Goal: Task Accomplishment & Management: Manage account settings

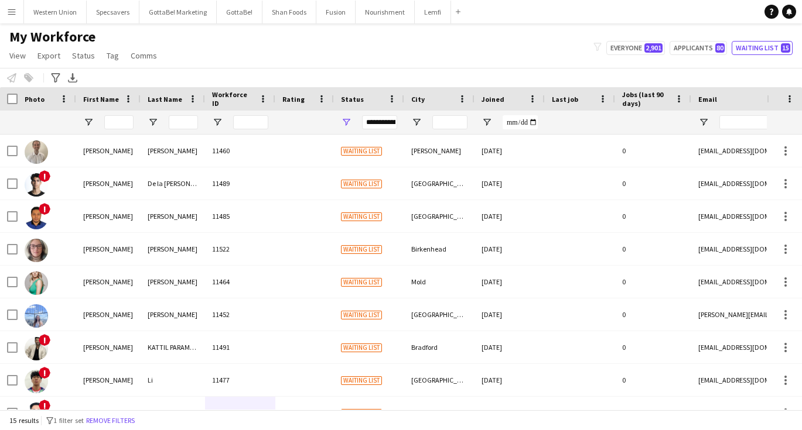
scroll to position [107, 0]
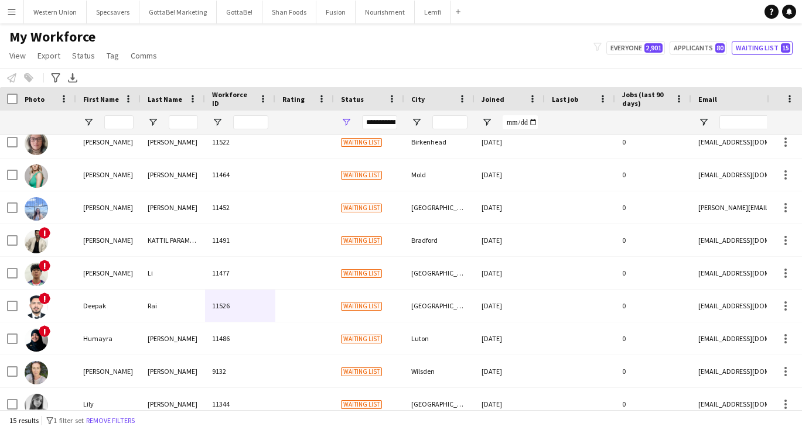
click at [10, 15] on app-icon "Menu" at bounding box center [11, 11] width 9 height 9
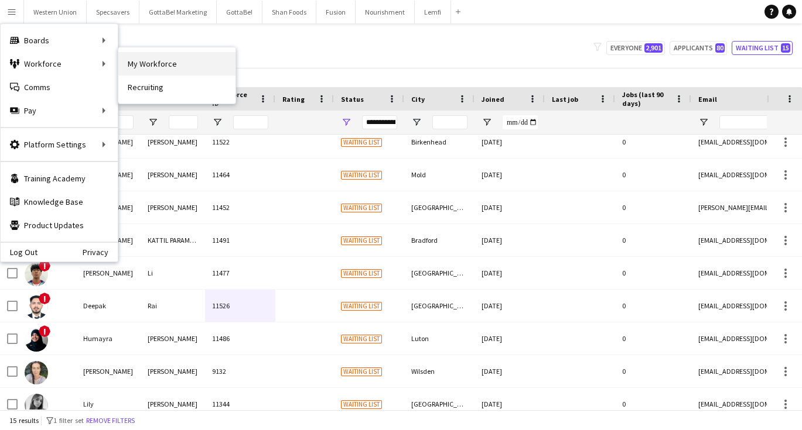
click at [143, 71] on link "My Workforce" at bounding box center [176, 63] width 117 height 23
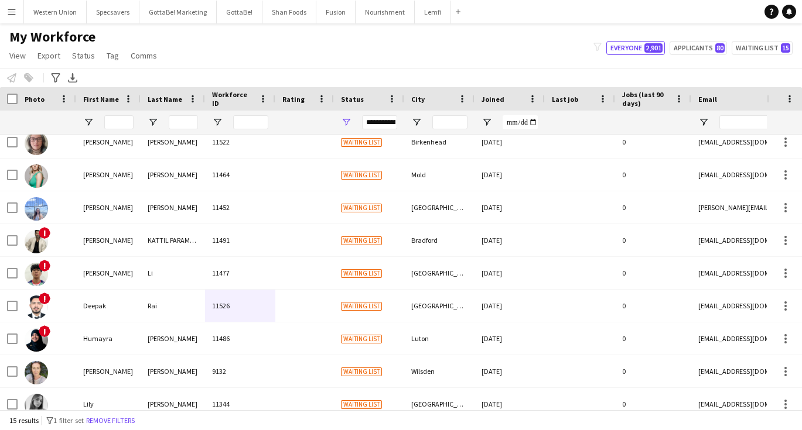
type input "**********"
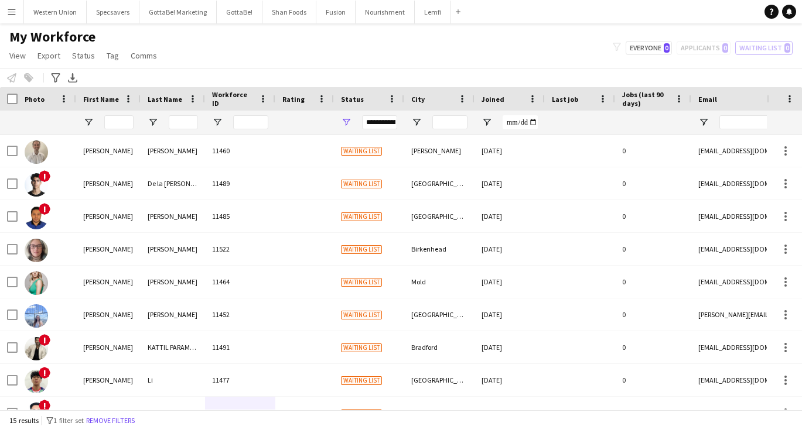
click at [10, 15] on app-icon "Menu" at bounding box center [11, 11] width 9 height 9
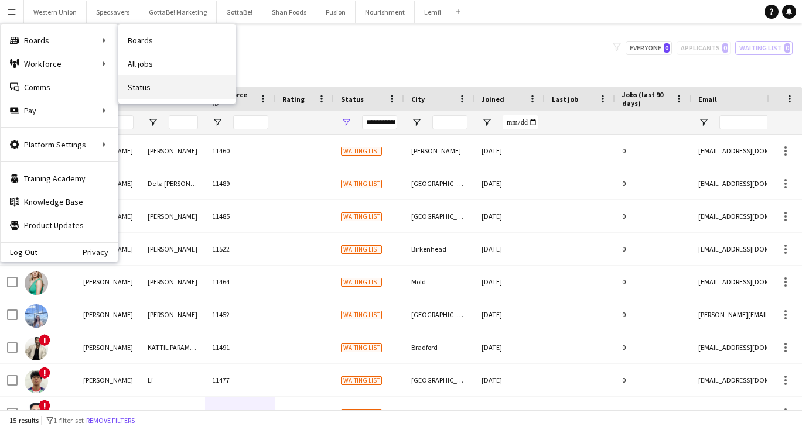
click at [152, 93] on link "Status" at bounding box center [176, 87] width 117 height 23
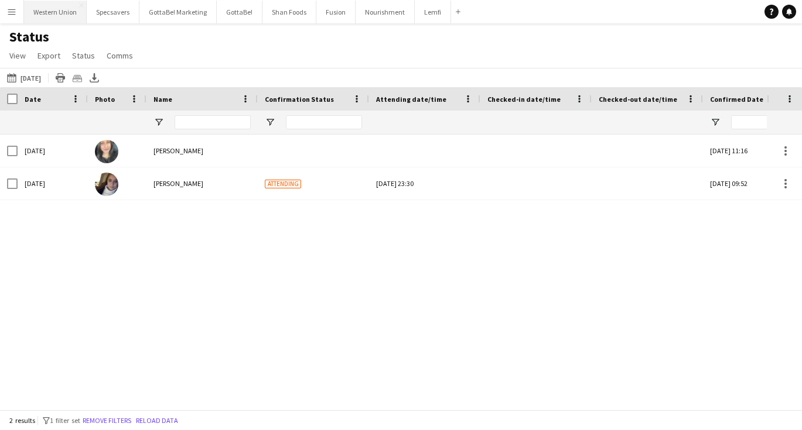
click at [57, 16] on button "Western Union Close" at bounding box center [55, 12] width 63 height 23
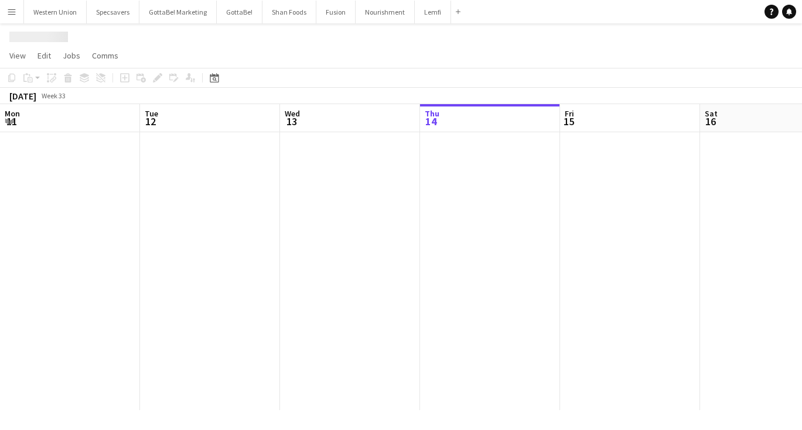
scroll to position [0, 280]
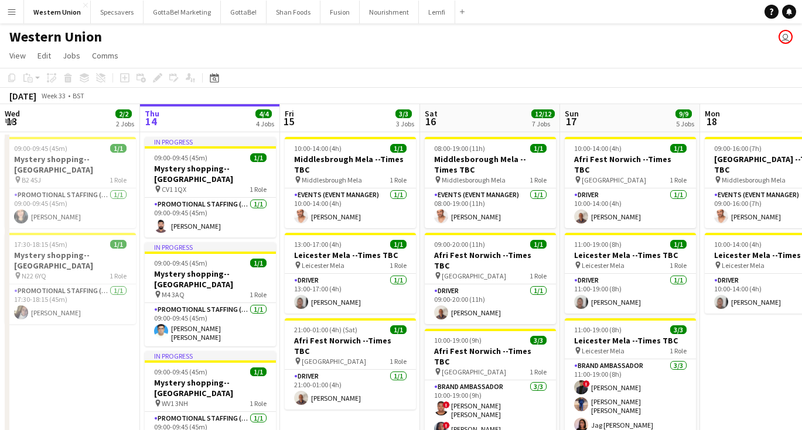
click at [13, 14] on app-icon "Menu" at bounding box center [11, 11] width 9 height 9
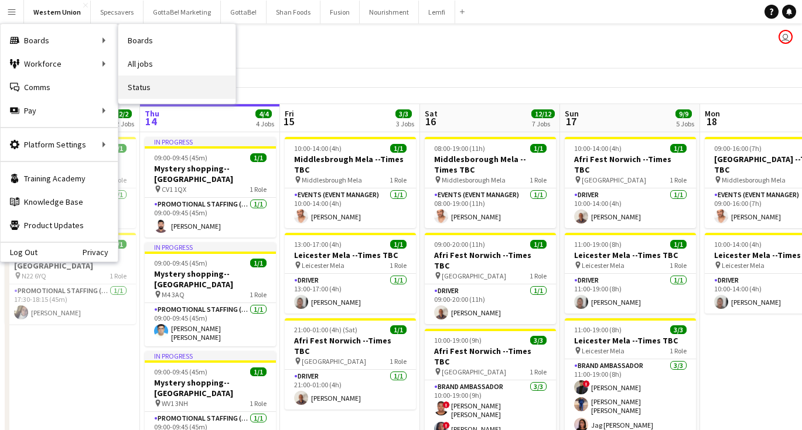
click at [145, 89] on link "Status" at bounding box center [176, 87] width 117 height 23
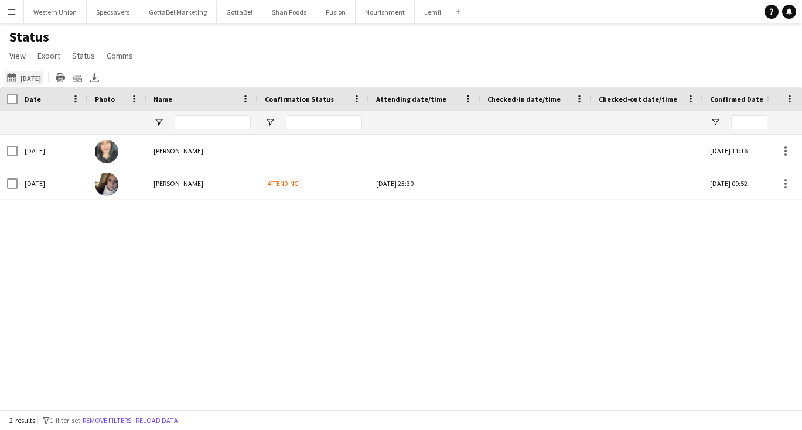
click at [43, 79] on button "[DATE] [DATE]" at bounding box center [24, 78] width 39 height 14
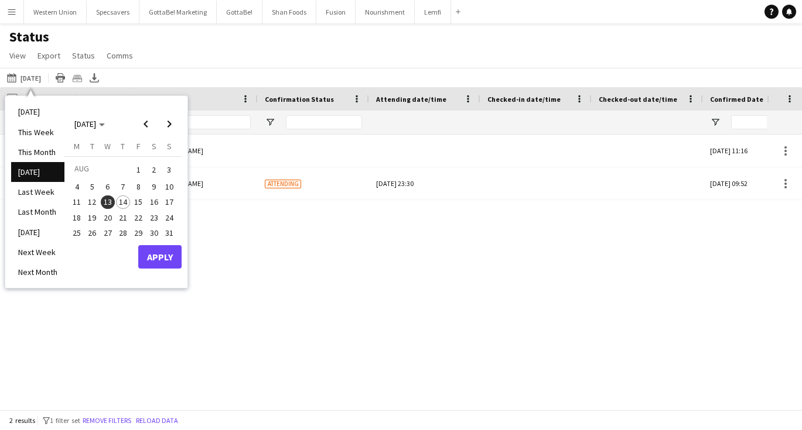
click at [125, 197] on span "14" at bounding box center [123, 203] width 14 height 14
click at [171, 259] on button "Apply" at bounding box center [159, 256] width 43 height 23
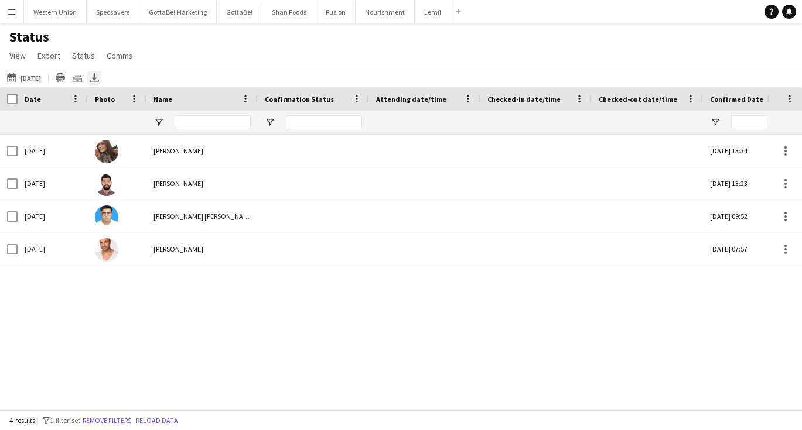
click at [98, 74] on icon "Export XLSX" at bounding box center [94, 77] width 9 height 9
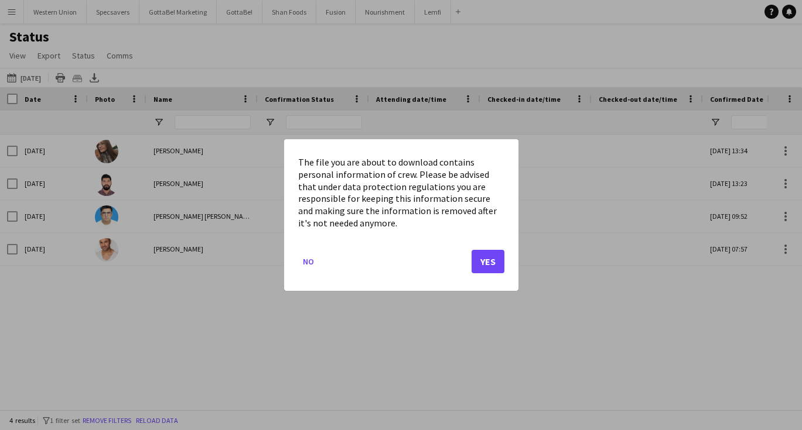
click at [491, 255] on button "Yes" at bounding box center [487, 261] width 33 height 23
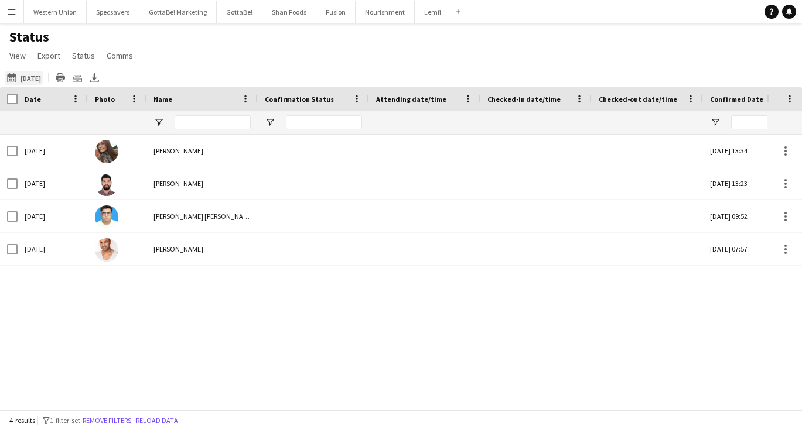
click at [37, 78] on button "[DATE] [DATE]" at bounding box center [24, 78] width 39 height 14
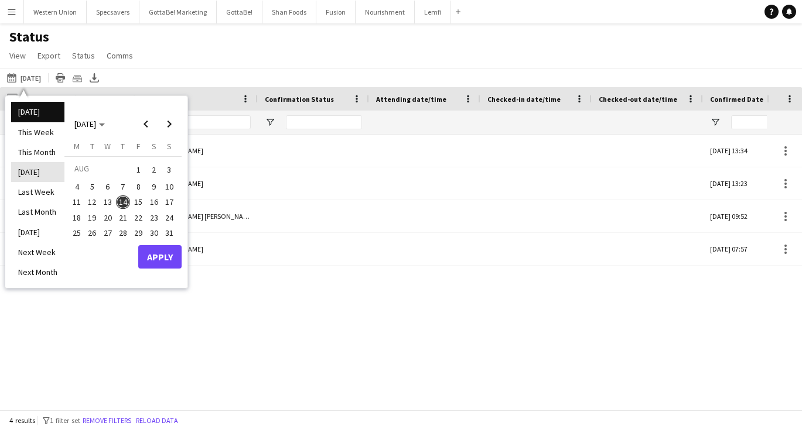
click at [49, 171] on li "[DATE]" at bounding box center [37, 172] width 53 height 20
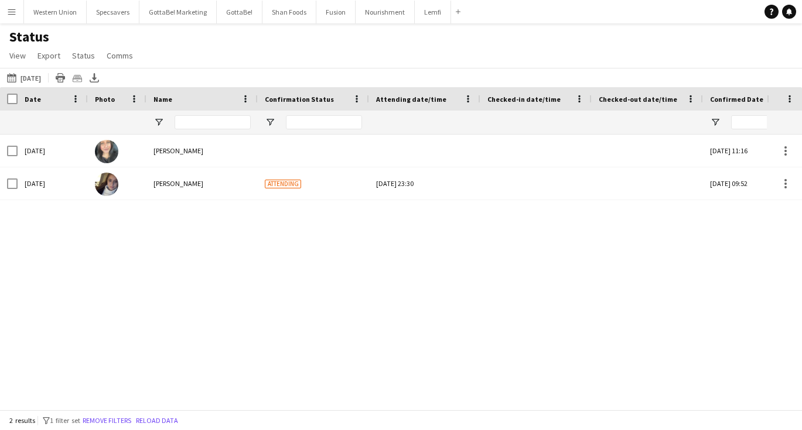
click at [10, 9] on app-icon "Menu" at bounding box center [11, 11] width 9 height 9
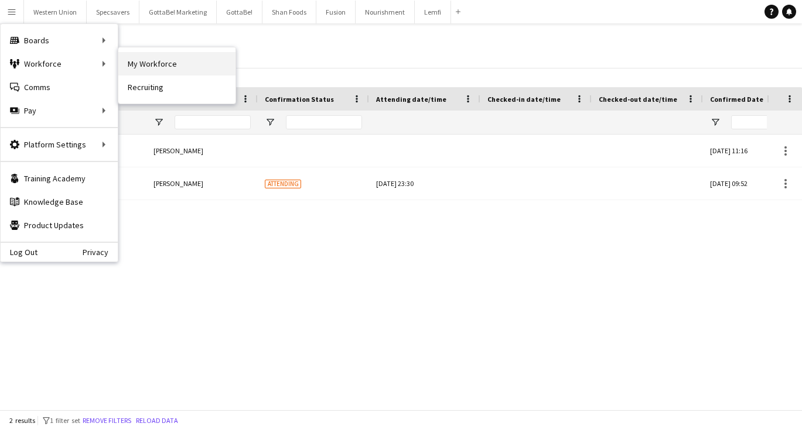
click at [176, 66] on link "My Workforce" at bounding box center [176, 63] width 117 height 23
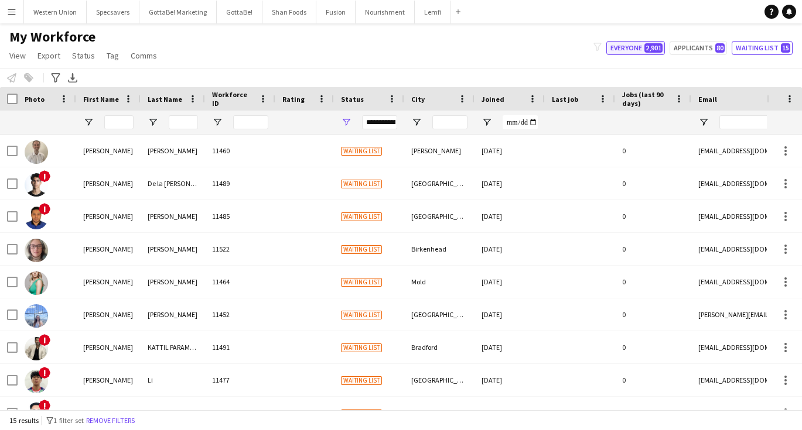
click at [642, 51] on button "Everyone 2,901" at bounding box center [635, 48] width 59 height 14
type input "**********"
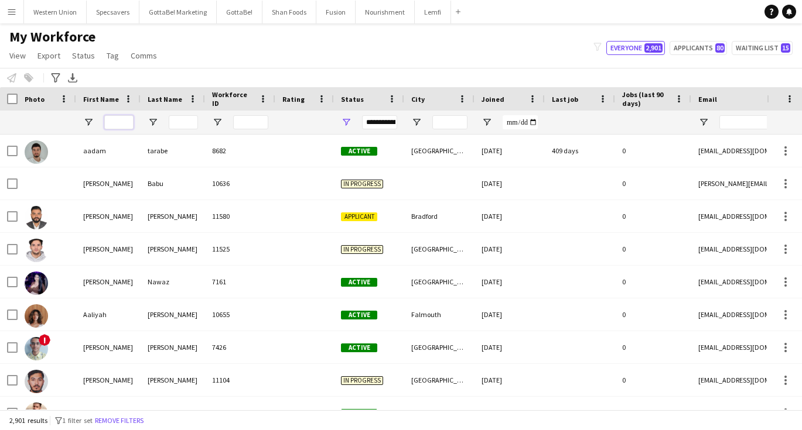
click at [121, 121] on input "First Name Filter Input" at bounding box center [118, 122] width 29 height 14
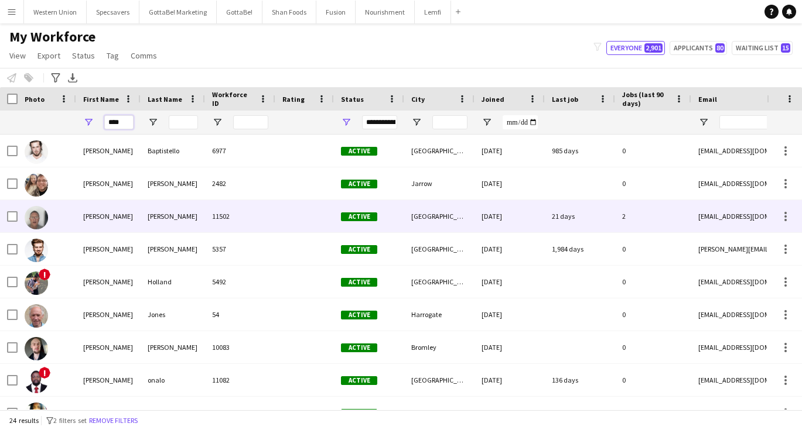
type input "****"
click at [139, 220] on div "[PERSON_NAME]" at bounding box center [108, 216] width 64 height 32
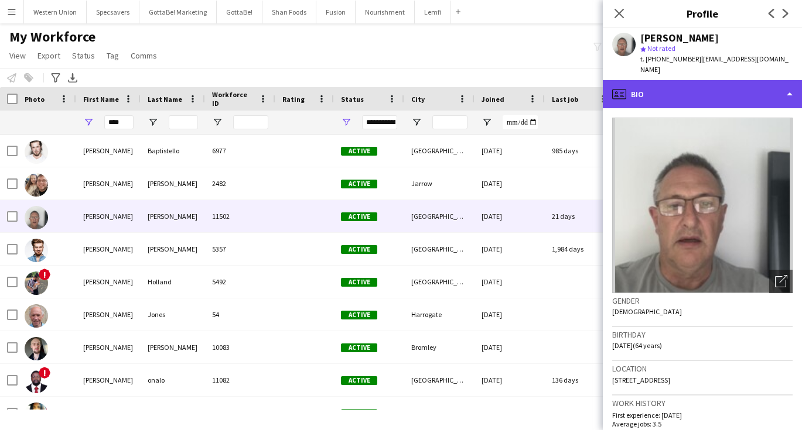
click at [690, 85] on div "profile Bio" at bounding box center [702, 94] width 199 height 28
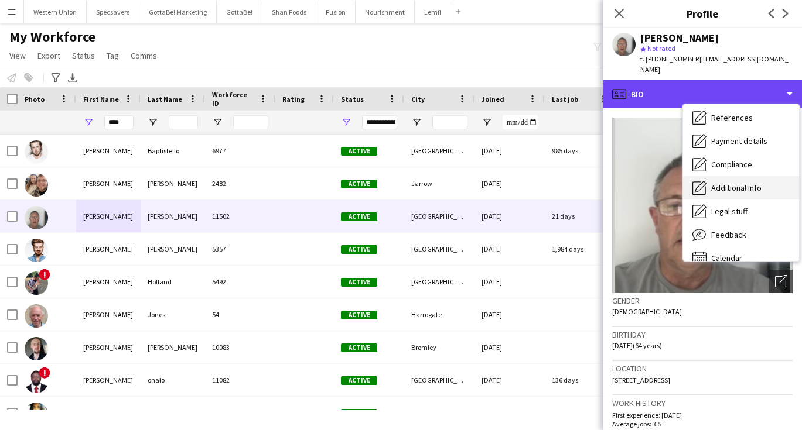
scroll to position [124, 0]
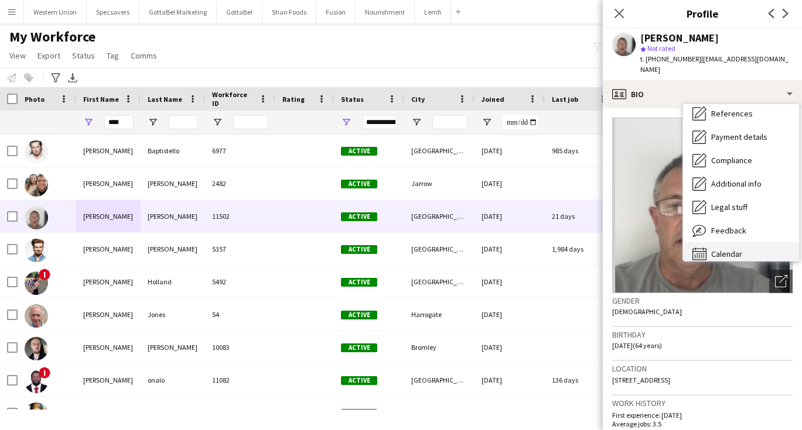
click at [726, 249] on span "Calendar" at bounding box center [726, 254] width 31 height 11
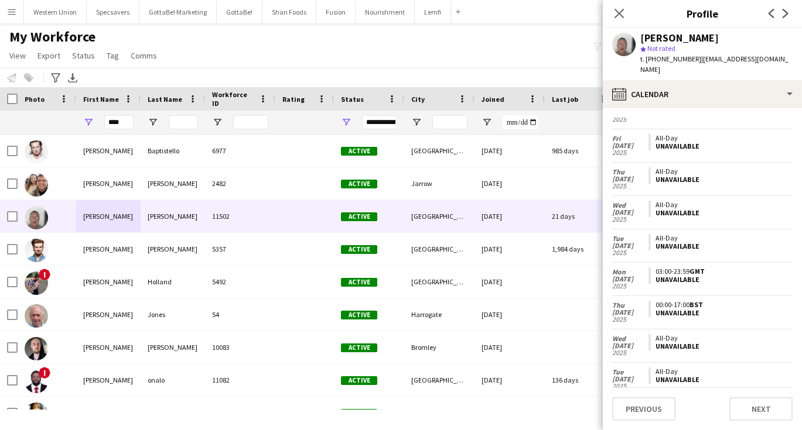
scroll to position [656, 0]
click at [53, 12] on button "Western Union Close" at bounding box center [55, 12] width 63 height 23
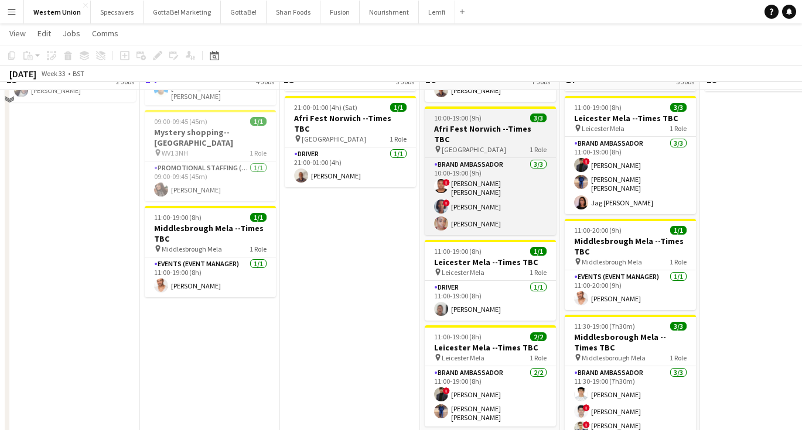
scroll to position [223, 0]
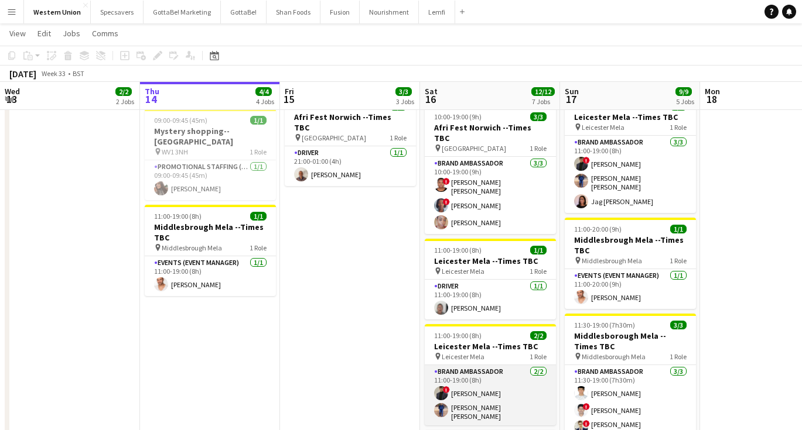
click at [477, 372] on app-card-role "Brand Ambassador [DATE] 11:00-19:00 (8h) ! [PERSON_NAME] [PERSON_NAME] [PERSON_…" at bounding box center [490, 395] width 131 height 60
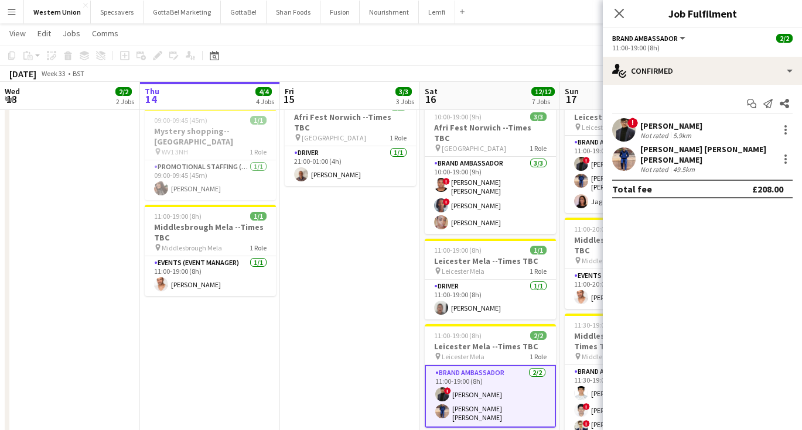
click at [666, 121] on div "[PERSON_NAME]" at bounding box center [671, 126] width 62 height 11
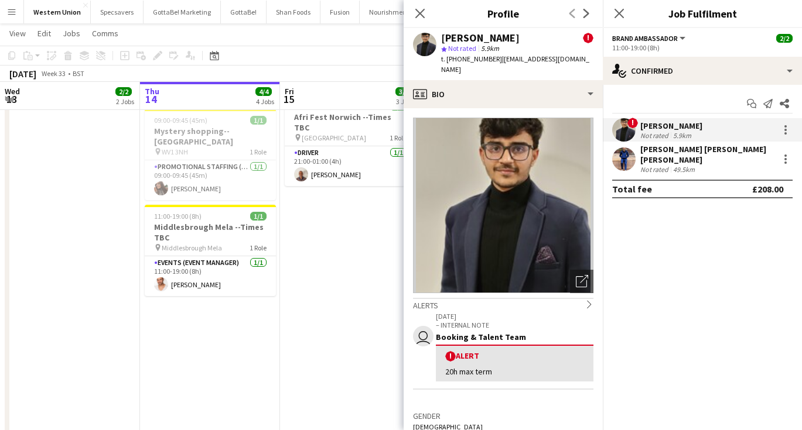
click at [685, 150] on div "[PERSON_NAME] [PERSON_NAME] [PERSON_NAME]" at bounding box center [707, 154] width 134 height 21
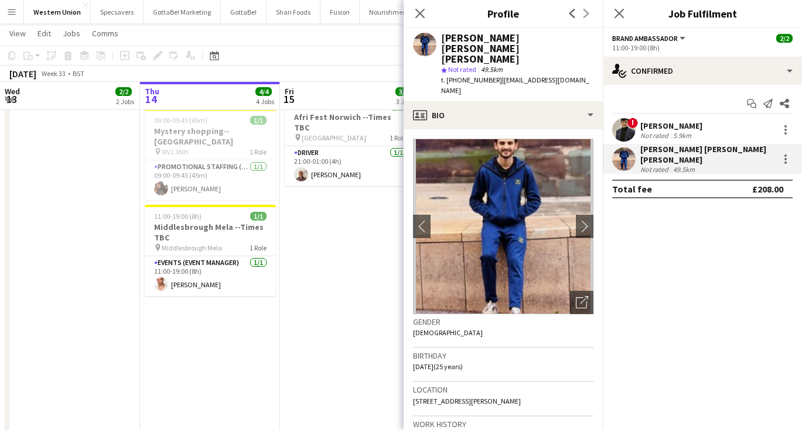
drag, startPoint x: 497, startPoint y: 59, endPoint x: 586, endPoint y: 63, distance: 89.1
click at [586, 63] on div "[PERSON_NAME] [PERSON_NAME] [PERSON_NAME] star Not rated 49.5km t. [PHONE_NUMBE…" at bounding box center [502, 64] width 199 height 73
copy span "[EMAIL_ADDRESS][DOMAIN_NAME]"
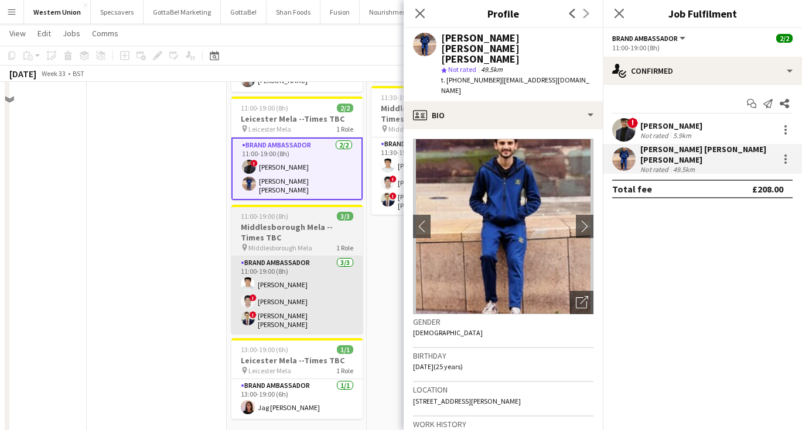
scroll to position [456, 0]
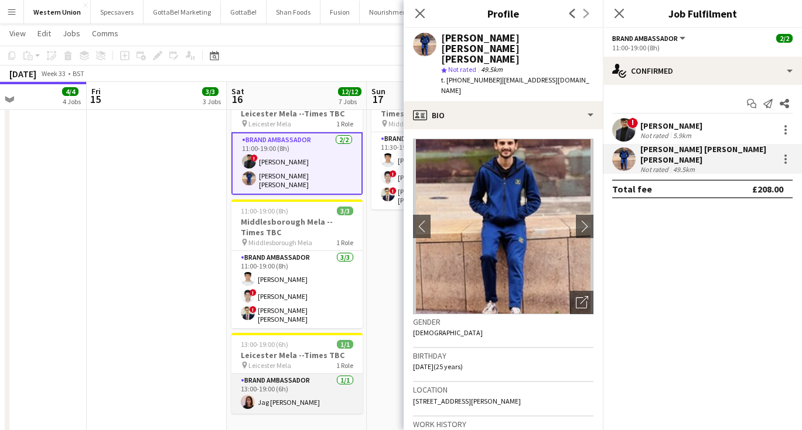
click at [300, 374] on app-card-role "Brand Ambassador [DATE] 13:00-19:00 (6h) Jag [PERSON_NAME]" at bounding box center [296, 394] width 131 height 40
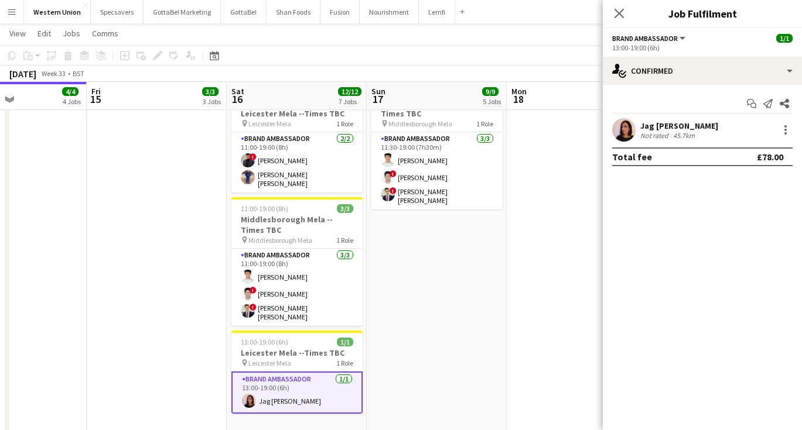
click at [657, 131] on div "Not rated" at bounding box center [655, 135] width 30 height 9
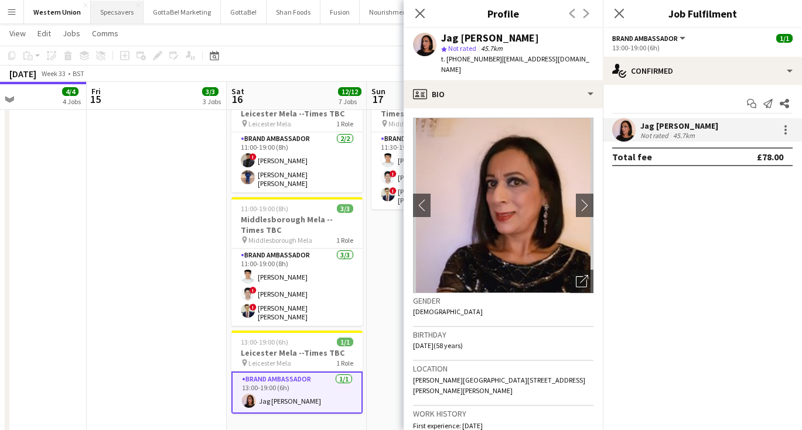
click at [114, 12] on button "Specsavers Close" at bounding box center [117, 12] width 53 height 23
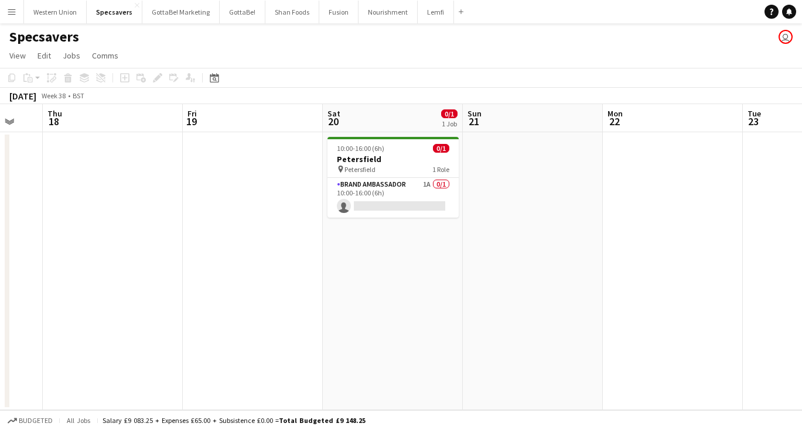
scroll to position [0, 391]
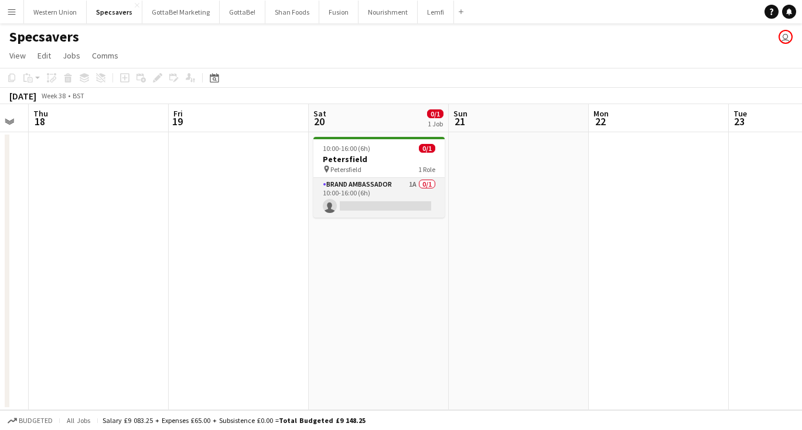
click at [365, 197] on app-card-role "Brand Ambassador 1A 0/1 10:00-16:00 (6h) single-neutral-actions" at bounding box center [378, 198] width 131 height 40
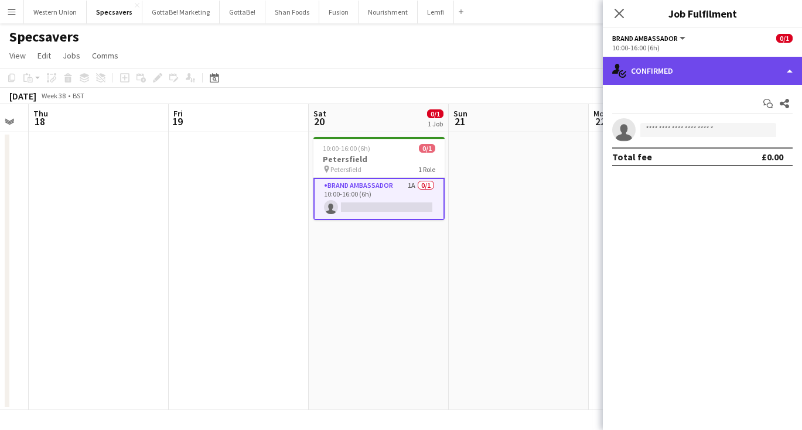
click at [700, 72] on div "single-neutral-actions-check-2 Confirmed" at bounding box center [702, 71] width 199 height 28
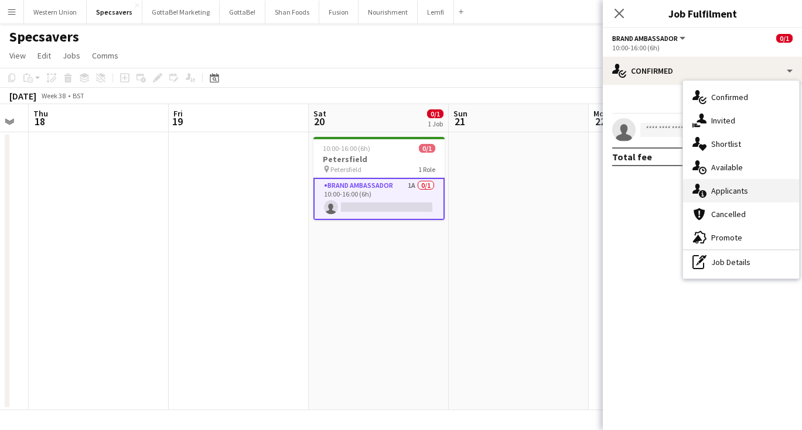
click at [734, 189] on div "single-neutral-actions-information Applicants" at bounding box center [741, 190] width 116 height 23
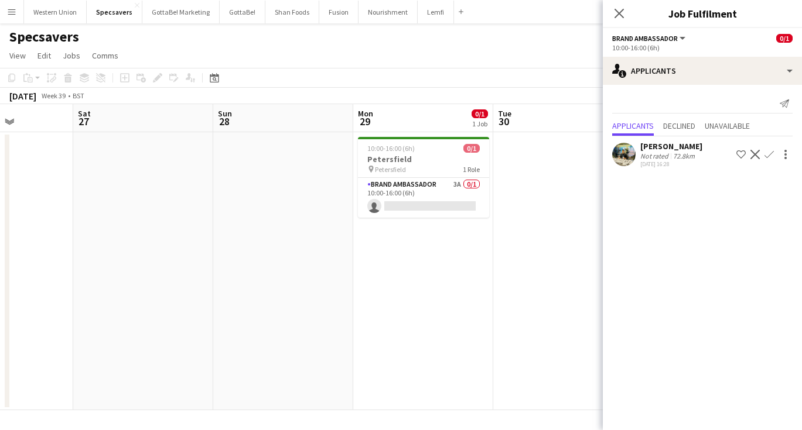
scroll to position [0, 367]
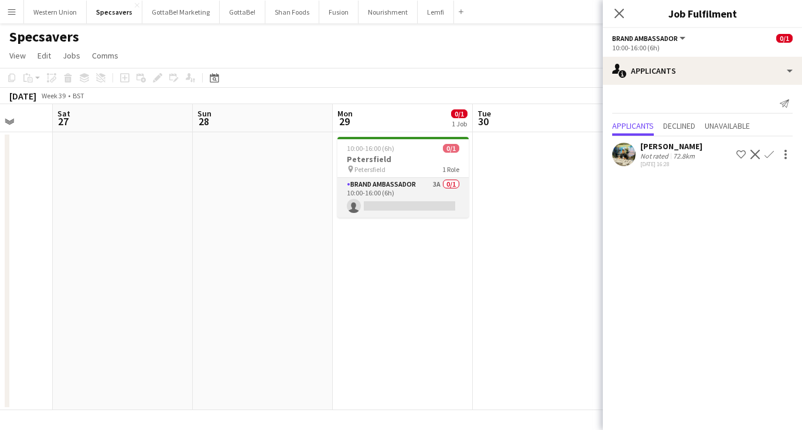
click at [456, 202] on app-card-role "Brand Ambassador 3A 0/1 10:00-16:00 (6h) single-neutral-actions" at bounding box center [402, 198] width 131 height 40
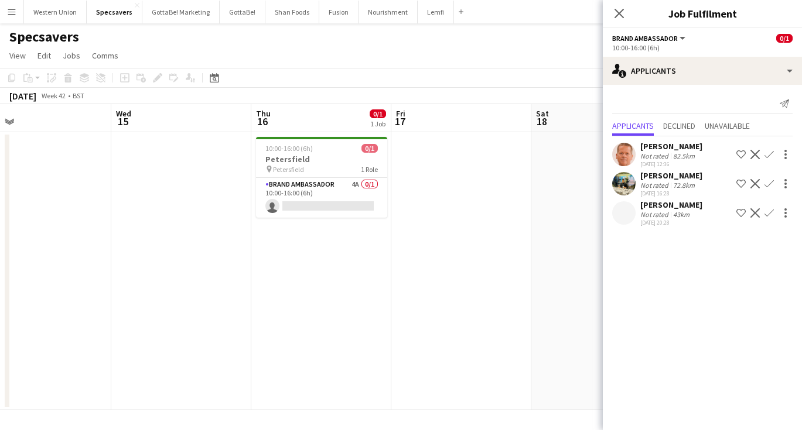
scroll to position [0, 460]
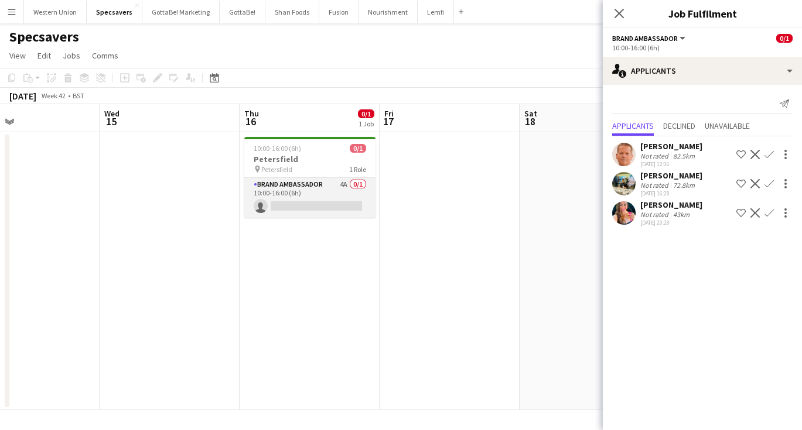
click at [318, 192] on app-card-role "Brand Ambassador 4A 0/1 10:00-16:00 (6h) single-neutral-actions" at bounding box center [309, 198] width 131 height 40
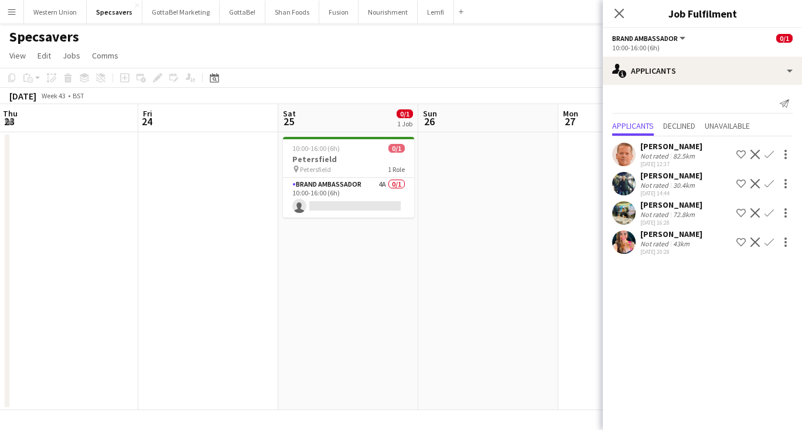
scroll to position [0, 434]
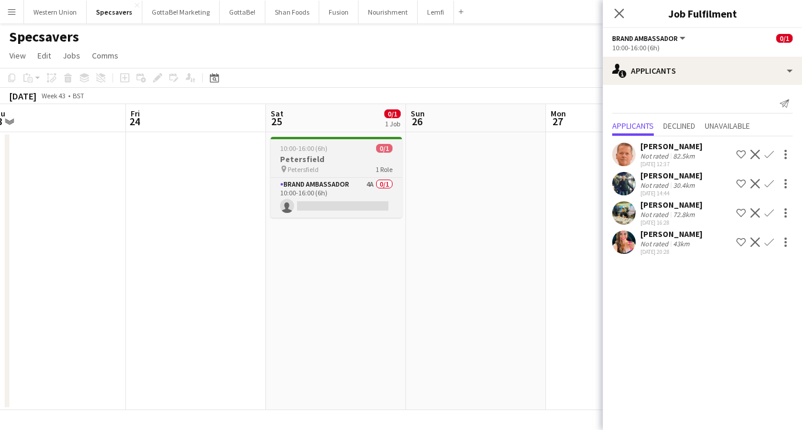
click at [315, 176] on app-job-card "10:00-16:00 (6h) 0/1 Petersfield pin Petersfield 1 Role Brand Ambassador 4A 0/1…" at bounding box center [336, 177] width 131 height 81
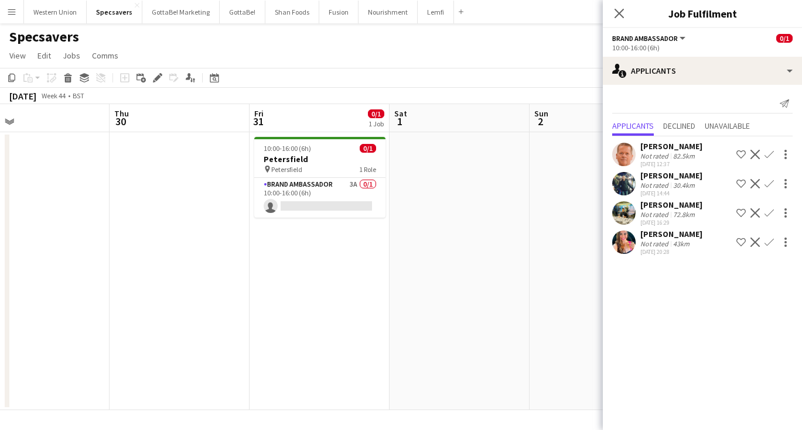
scroll to position [0, 453]
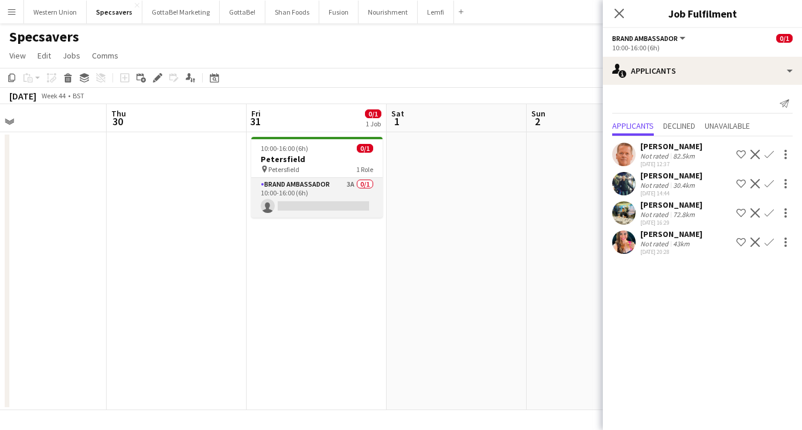
click at [292, 193] on app-card-role "Brand Ambassador 3A 0/1 10:00-16:00 (6h) single-neutral-actions" at bounding box center [316, 198] width 131 height 40
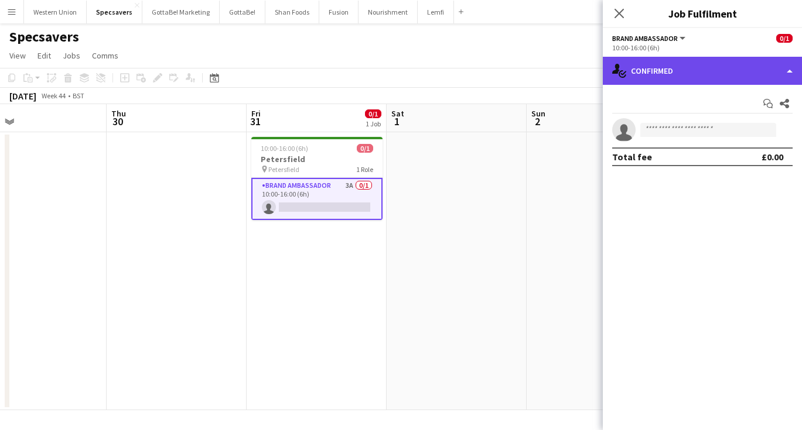
click at [733, 78] on div "single-neutral-actions-check-2 Confirmed" at bounding box center [702, 71] width 199 height 28
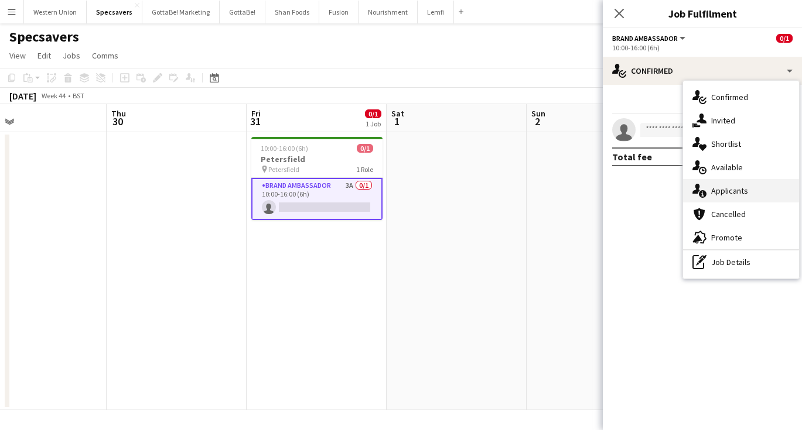
click at [730, 193] on div "single-neutral-actions-information Applicants" at bounding box center [741, 190] width 116 height 23
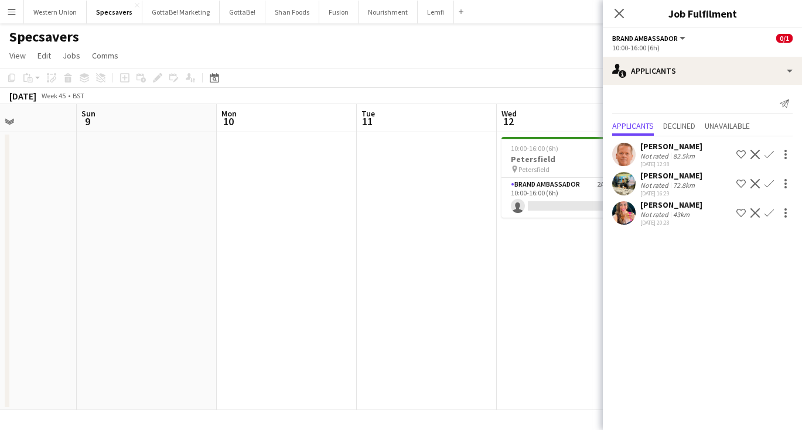
scroll to position [0, 396]
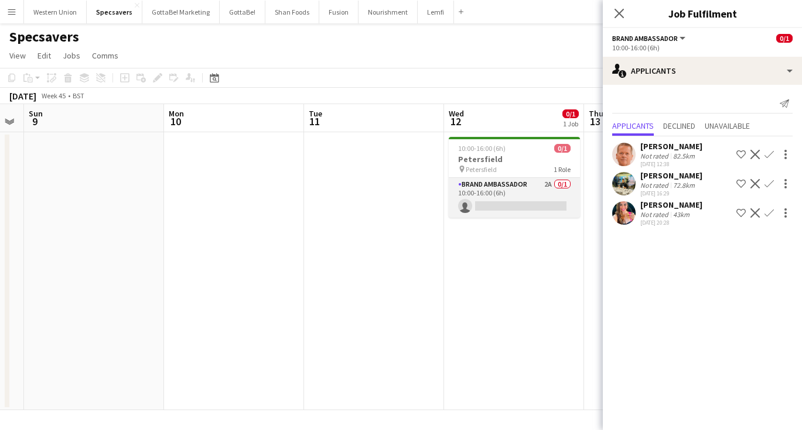
click at [526, 193] on app-card-role "Brand Ambassador 2A 0/1 10:00-16:00 (6h) single-neutral-actions" at bounding box center [514, 198] width 131 height 40
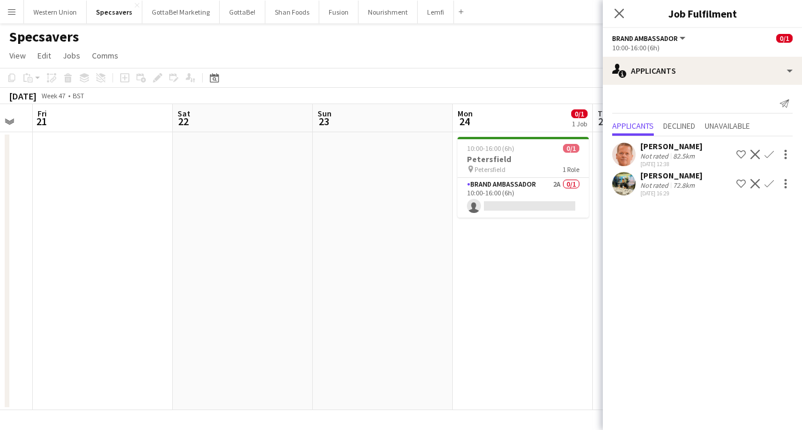
scroll to position [0, 389]
click at [534, 190] on app-card-role "Brand Ambassador 2A 0/1 10:00-16:00 (6h) single-neutral-actions" at bounding box center [520, 198] width 131 height 40
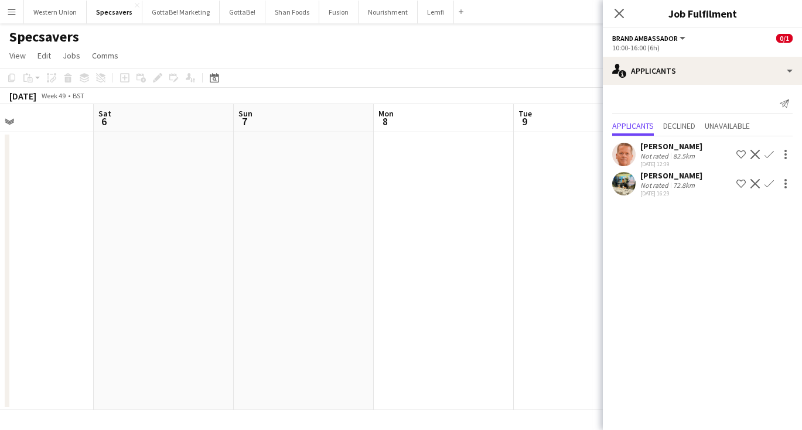
scroll to position [0, 478]
click at [56, 12] on button "Western Union Close" at bounding box center [55, 12] width 63 height 23
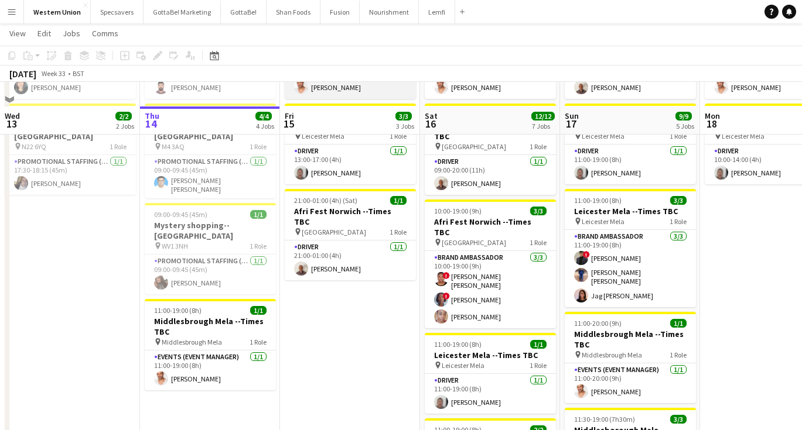
scroll to position [176, 0]
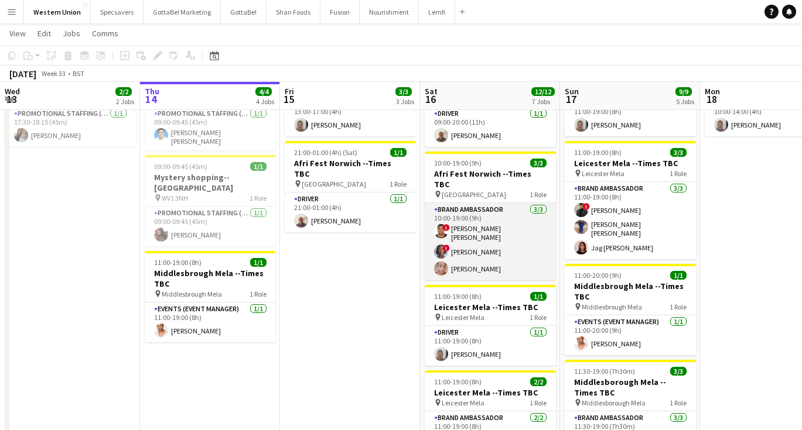
click at [476, 203] on app-card-role "Brand Ambassador [DATE] 10:00-19:00 (9h) ! Abiola [PERSON_NAME] ! [PERSON_NAME]…" at bounding box center [490, 241] width 131 height 77
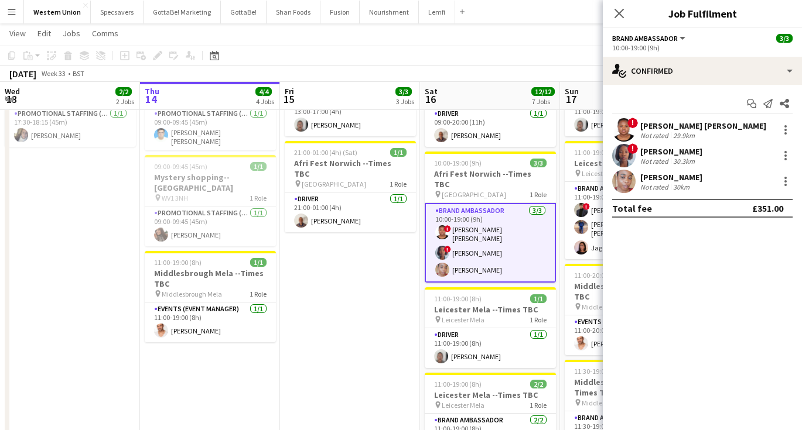
click at [689, 132] on div "29.9km" at bounding box center [683, 135] width 26 height 9
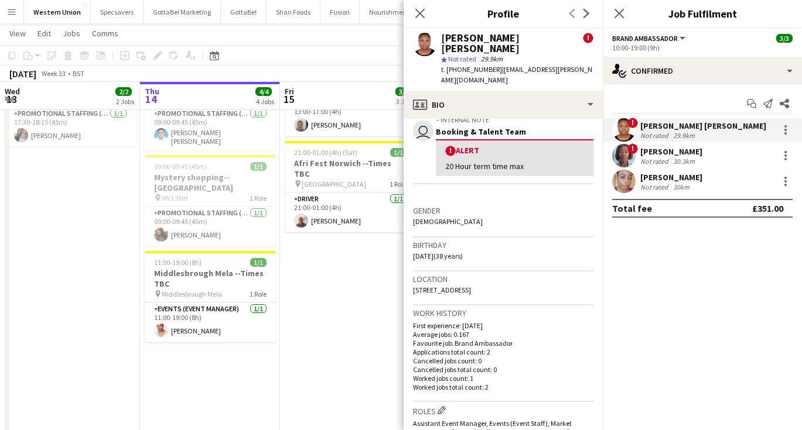
scroll to position [461, 0]
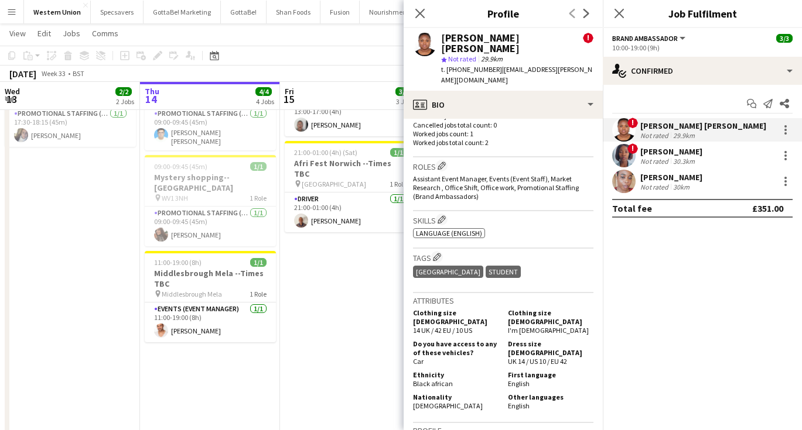
click at [685, 149] on div "[PERSON_NAME]" at bounding box center [671, 151] width 62 height 11
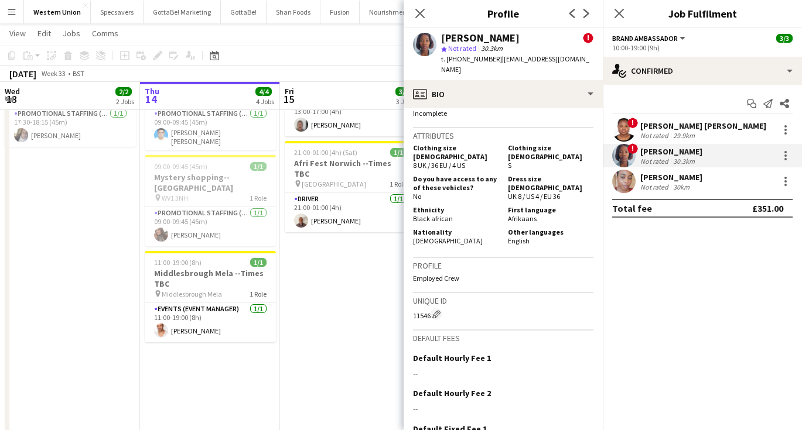
scroll to position [594, 0]
click at [646, 176] on div "[PERSON_NAME]" at bounding box center [671, 177] width 62 height 11
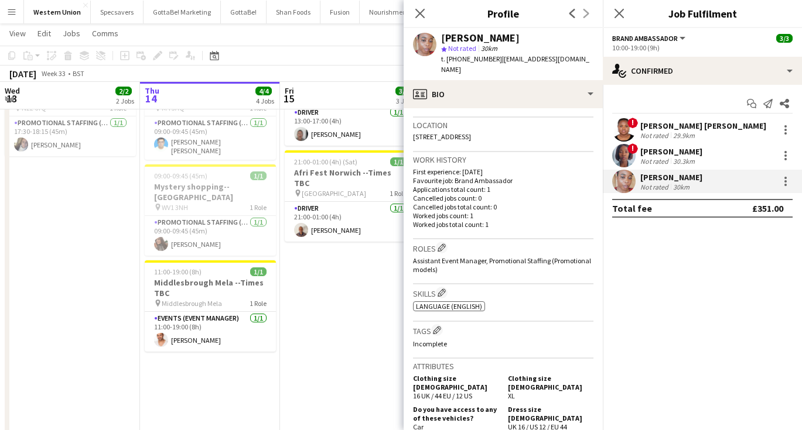
scroll to position [168, 0]
click at [687, 133] on div "29.9km" at bounding box center [683, 135] width 26 height 9
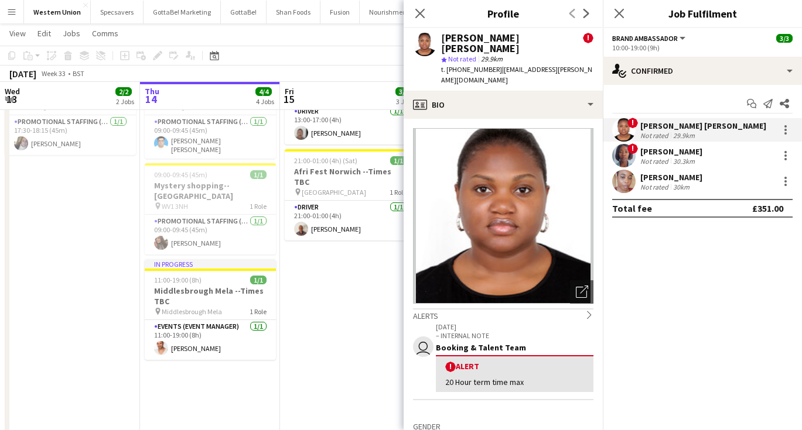
drag, startPoint x: 498, startPoint y: 60, endPoint x: 573, endPoint y: 64, distance: 75.7
click at [573, 64] on div "Abiola [PERSON_NAME] ! star Not rated 29.9km t. [PHONE_NUMBER] | [EMAIL_ADDRESS…" at bounding box center [502, 59] width 199 height 63
copy span "[EMAIL_ADDRESS][PERSON_NAME][DOMAIN_NAME]"
click at [680, 150] on div "[PERSON_NAME]" at bounding box center [671, 151] width 62 height 11
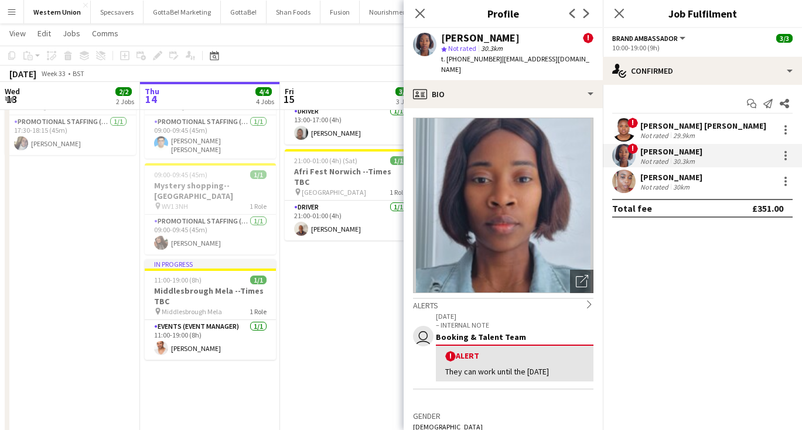
click at [693, 177] on div "[PERSON_NAME]" at bounding box center [671, 177] width 62 height 11
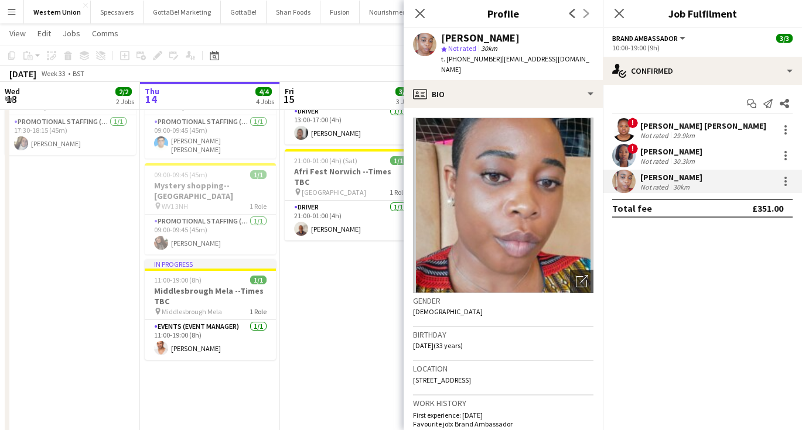
click at [321, 329] on app-date-cell "10:00-14:00 (4h) 1/1 Middlesbrough Mela --Times TBC pin Middlesbrough Mela 1 Ro…" at bounding box center [350, 356] width 140 height 787
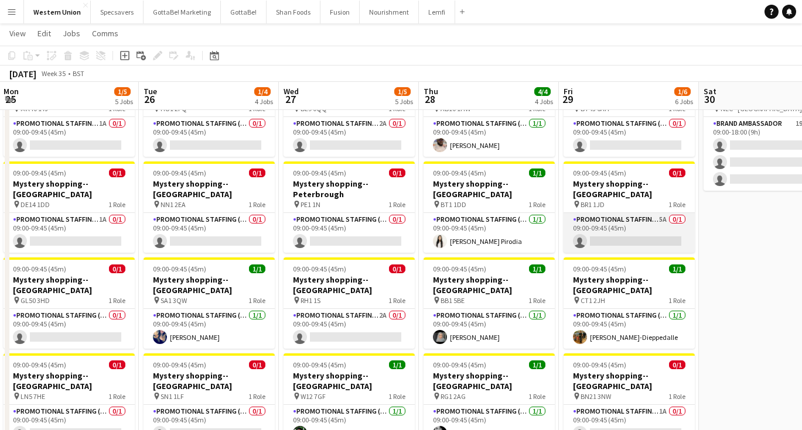
scroll to position [0, 420]
click at [649, 218] on app-card-role "Promotional Staffing (Mystery Shopper) 5A 0/1 09:00-09:45 (45m) single-neutral-…" at bounding box center [629, 233] width 131 height 40
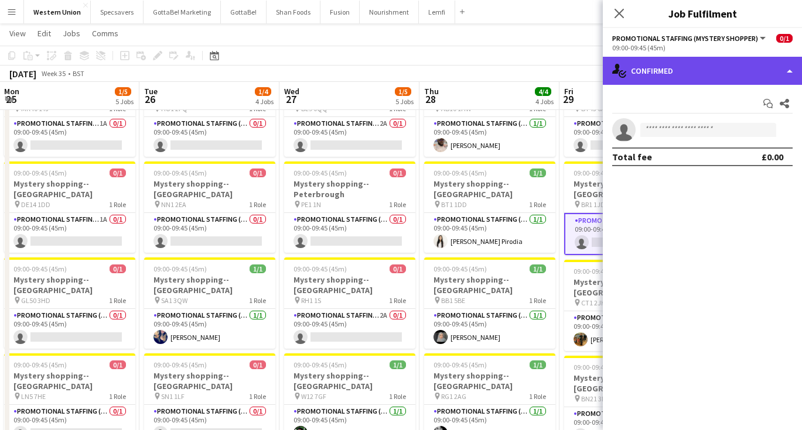
click at [686, 73] on div "single-neutral-actions-check-2 Confirmed" at bounding box center [702, 71] width 199 height 28
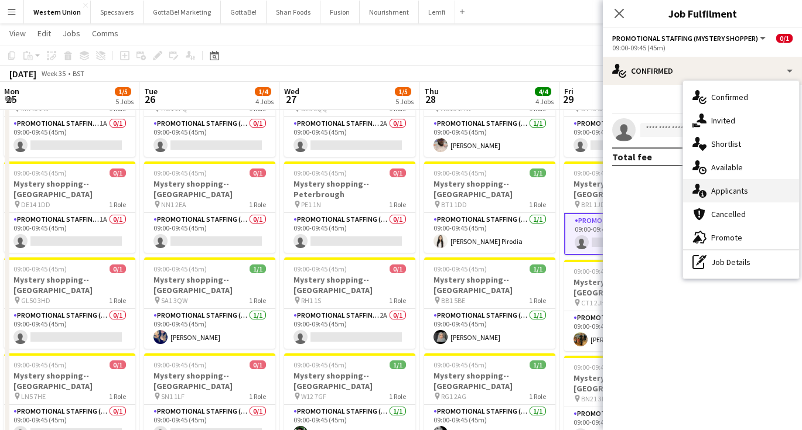
click at [709, 200] on div "single-neutral-actions-information Applicants" at bounding box center [741, 190] width 116 height 23
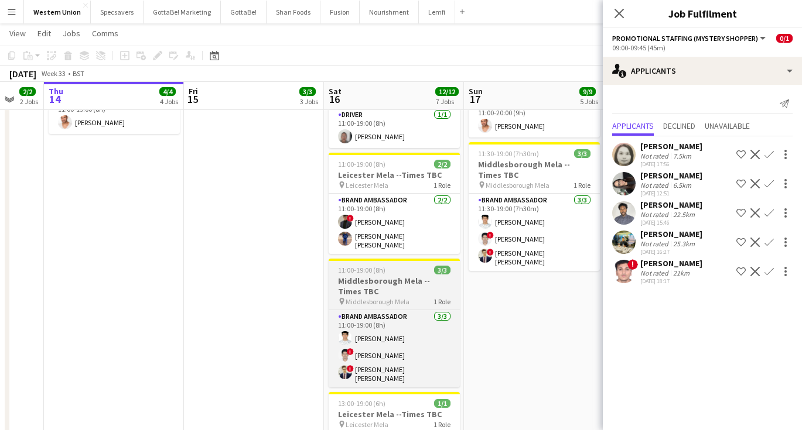
scroll to position [395, 0]
click at [412, 341] on app-card-role "Brand Ambassador [DATE] 11:00-19:00 (8h) [PERSON_NAME] ! [PERSON_NAME] ! [PERSO…" at bounding box center [394, 348] width 131 height 77
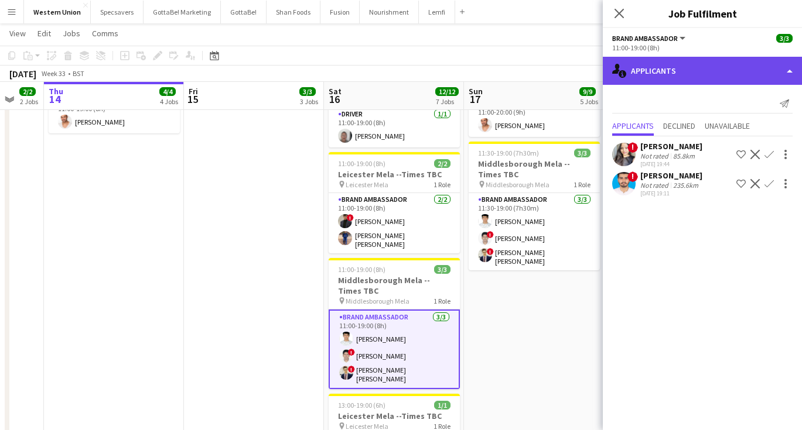
click at [700, 70] on div "single-neutral-actions-information Applicants" at bounding box center [702, 71] width 199 height 28
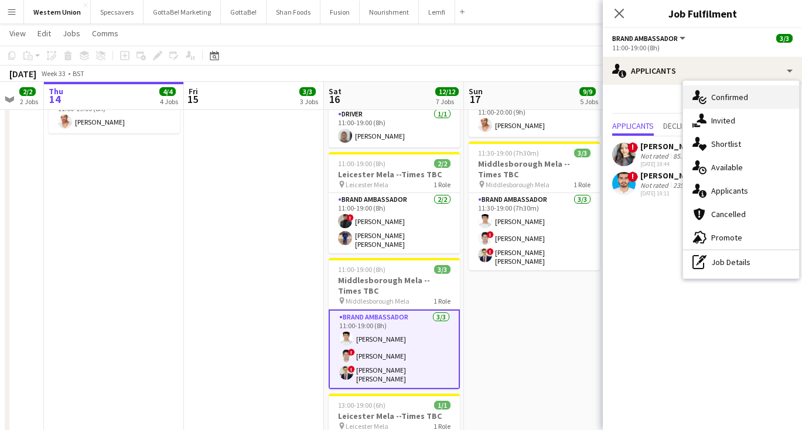
click at [731, 94] on div "single-neutral-actions-check-2 Confirmed" at bounding box center [741, 96] width 116 height 23
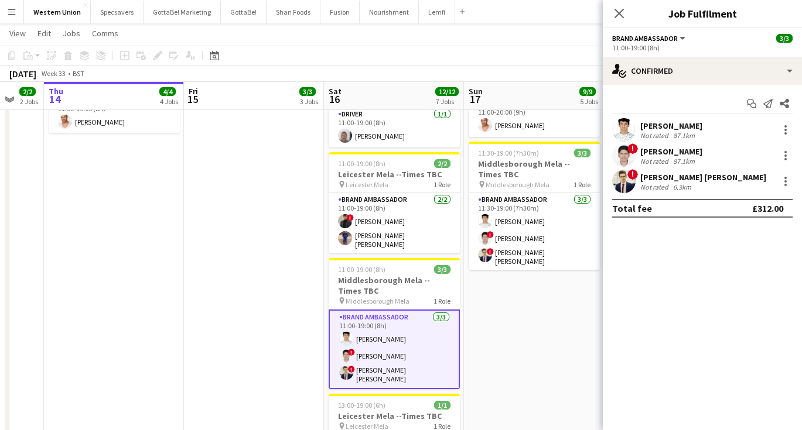
click at [684, 183] on div "6.3km" at bounding box center [681, 187] width 23 height 9
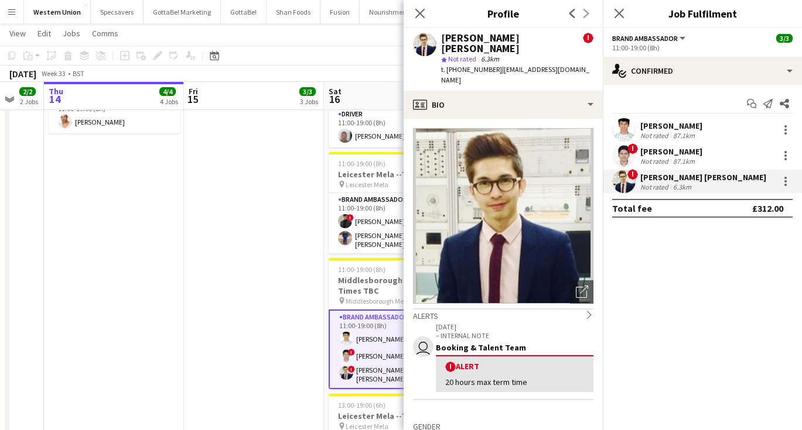
drag, startPoint x: 454, startPoint y: 48, endPoint x: 443, endPoint y: 39, distance: 14.5
click at [443, 39] on div "[PERSON_NAME] [PERSON_NAME]" at bounding box center [512, 43] width 142 height 21
copy div "[PERSON_NAME] [PERSON_NAME]"
click at [268, 45] on app-page-menu "View Day view expanded Day view collapsed Month view Date picker Jump to [DATE]…" at bounding box center [401, 34] width 802 height 22
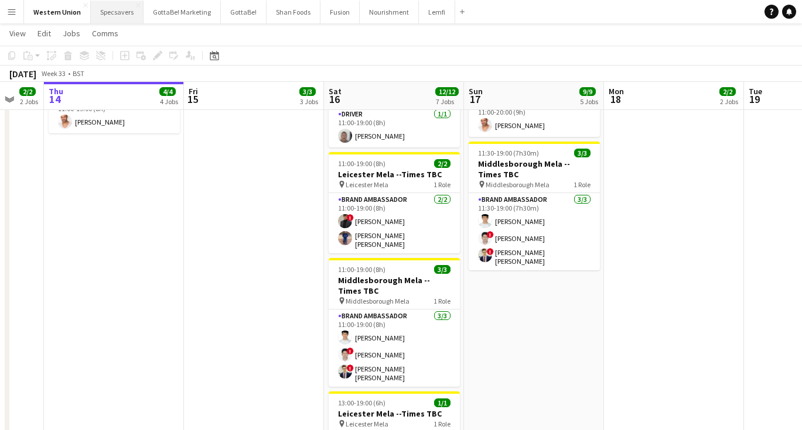
click at [111, 17] on button "Specsavers Close" at bounding box center [117, 12] width 53 height 23
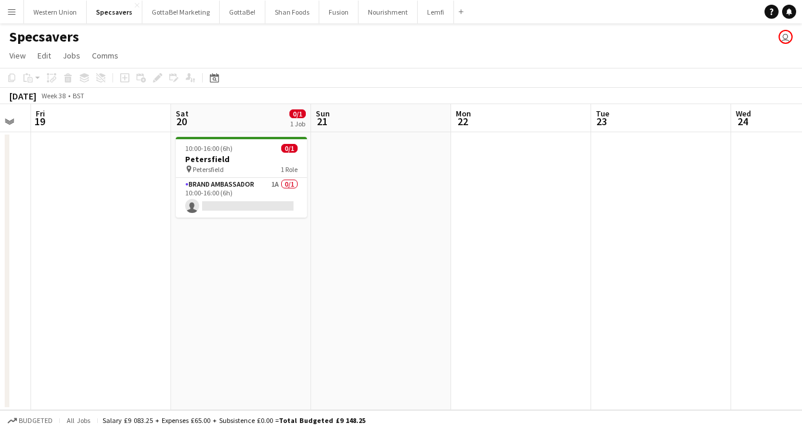
scroll to position [0, 436]
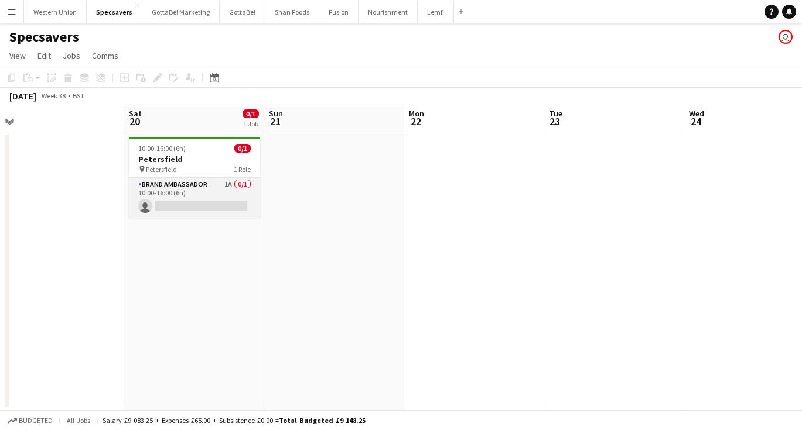
click at [214, 208] on app-card-role "Brand Ambassador 1A 0/1 10:00-16:00 (6h) single-neutral-actions" at bounding box center [194, 198] width 131 height 40
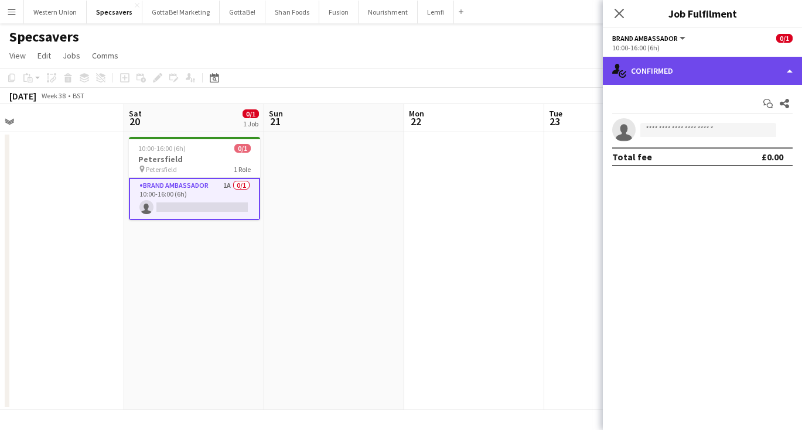
click at [691, 61] on div "single-neutral-actions-check-2 Confirmed" at bounding box center [702, 71] width 199 height 28
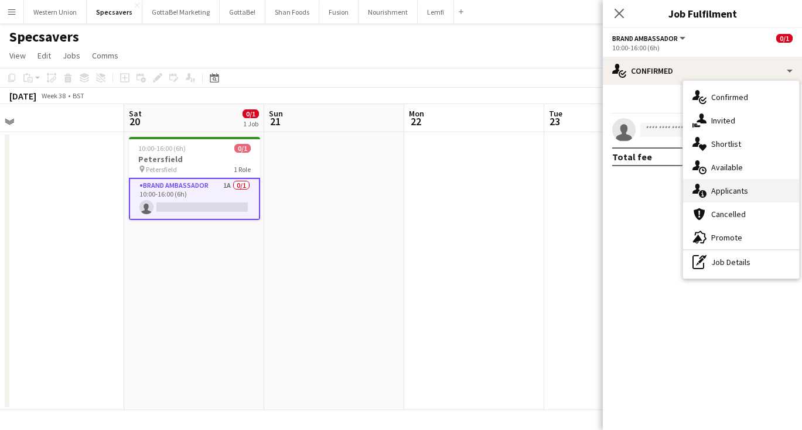
click at [734, 189] on div "single-neutral-actions-information Applicants" at bounding box center [741, 190] width 116 height 23
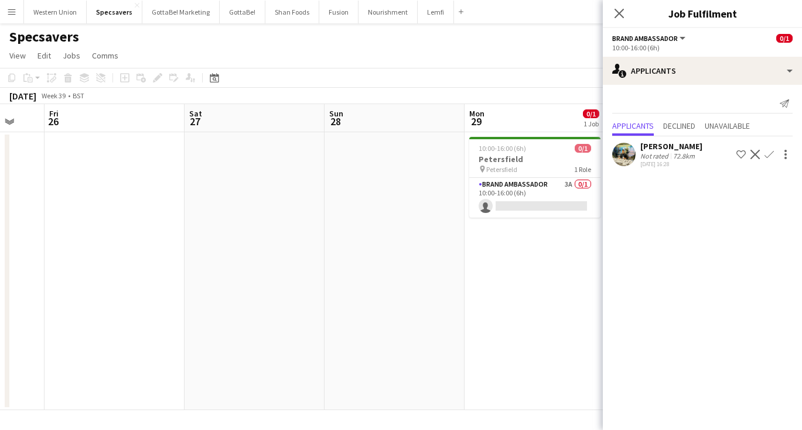
scroll to position [0, 465]
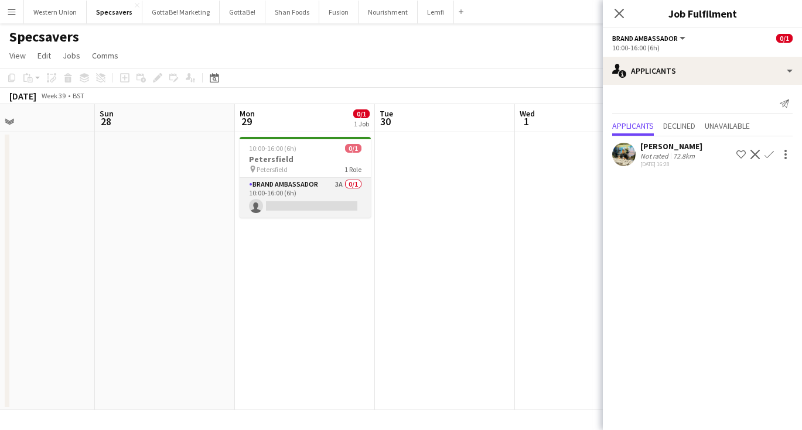
click at [326, 195] on app-card-role "Brand Ambassador 3A 0/1 10:00-16:00 (6h) single-neutral-actions" at bounding box center [305, 198] width 131 height 40
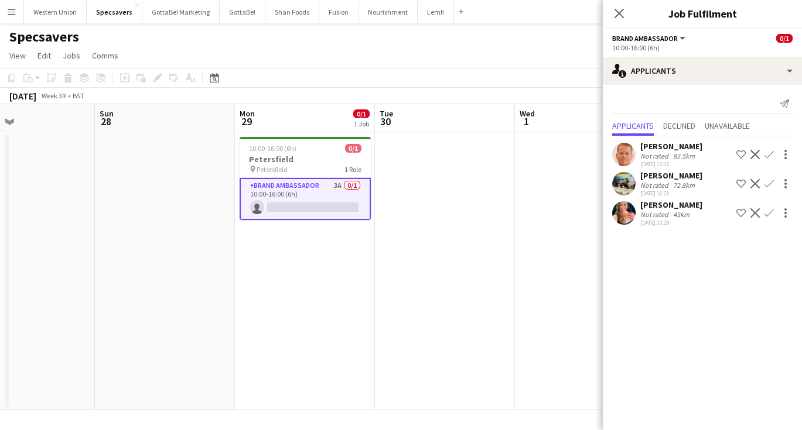
click at [769, 155] on app-icon "Confirm" at bounding box center [768, 154] width 9 height 9
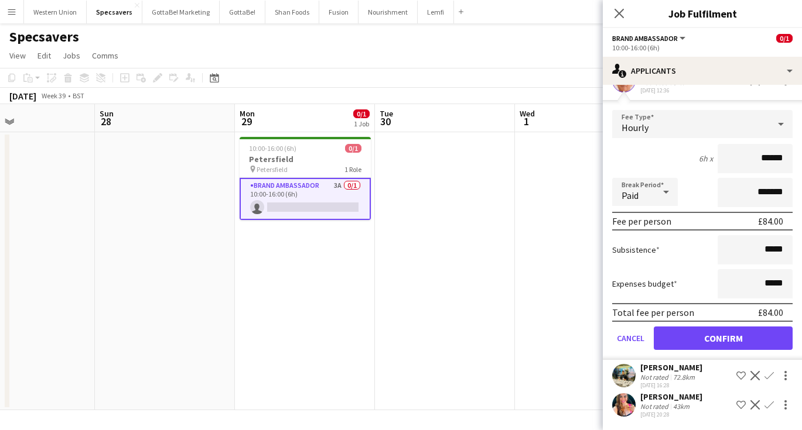
scroll to position [74, 0]
click at [713, 334] on button "Confirm" at bounding box center [723, 338] width 139 height 23
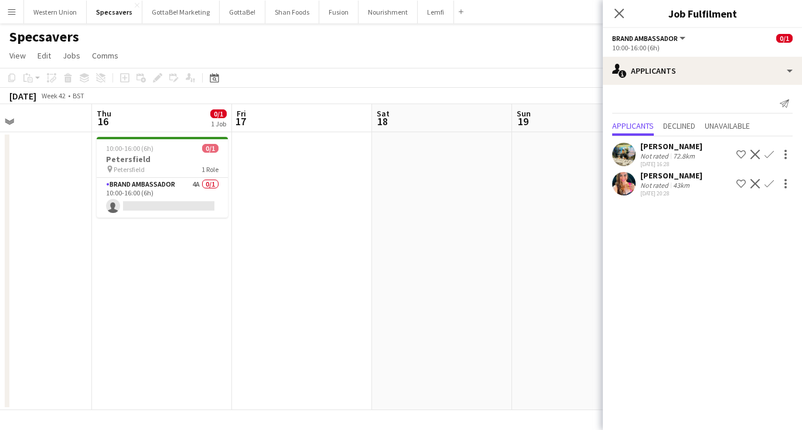
scroll to position [0, 382]
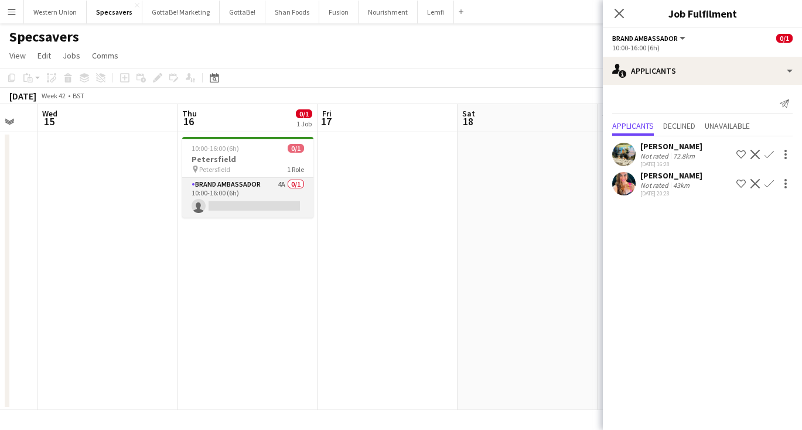
click at [261, 199] on app-card-role "Brand Ambassador 4A 0/1 10:00-16:00 (6h) single-neutral-actions" at bounding box center [247, 198] width 131 height 40
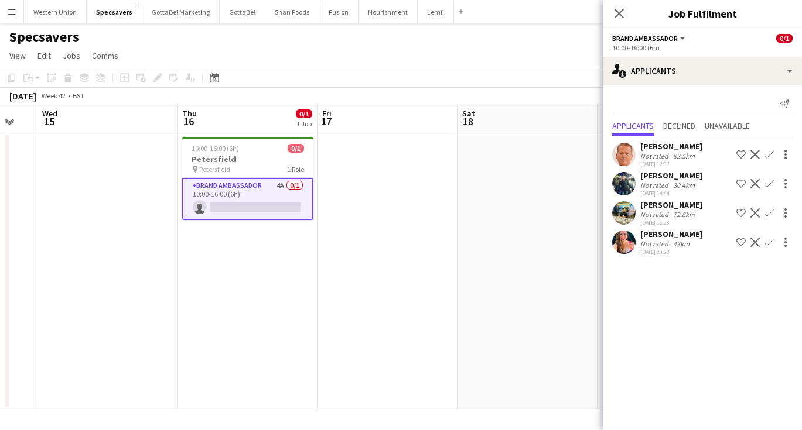
click at [768, 153] on app-icon "Confirm" at bounding box center [768, 154] width 9 height 9
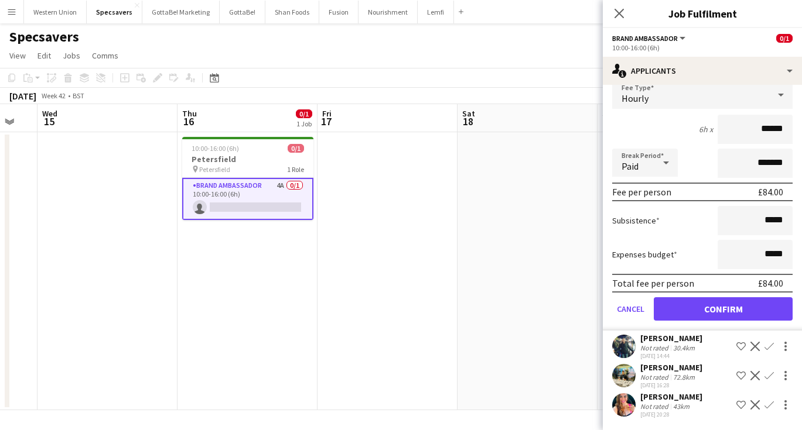
scroll to position [103, 0]
click at [719, 317] on button "Confirm" at bounding box center [723, 308] width 139 height 23
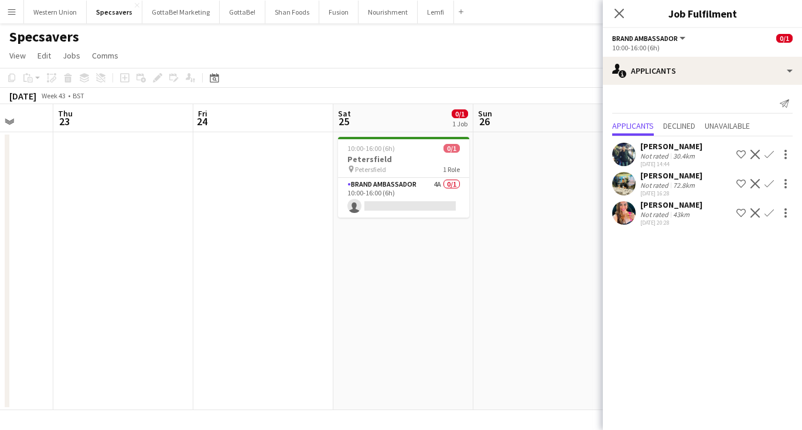
scroll to position [0, 375]
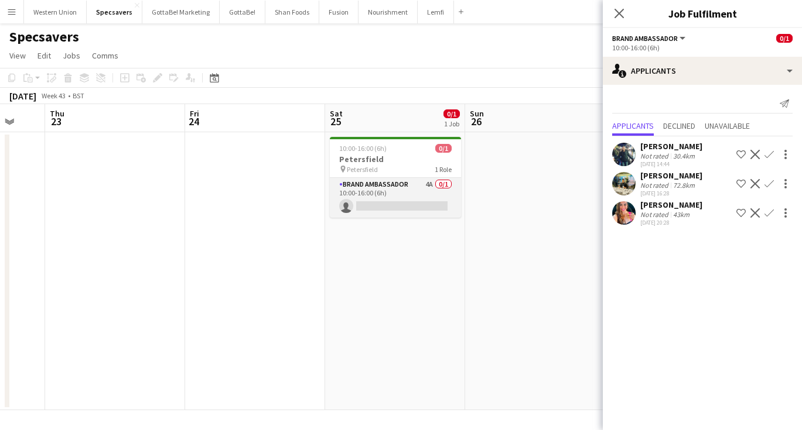
click at [417, 189] on app-card-role "Brand Ambassador 4A 0/1 10:00-16:00 (6h) single-neutral-actions" at bounding box center [395, 198] width 131 height 40
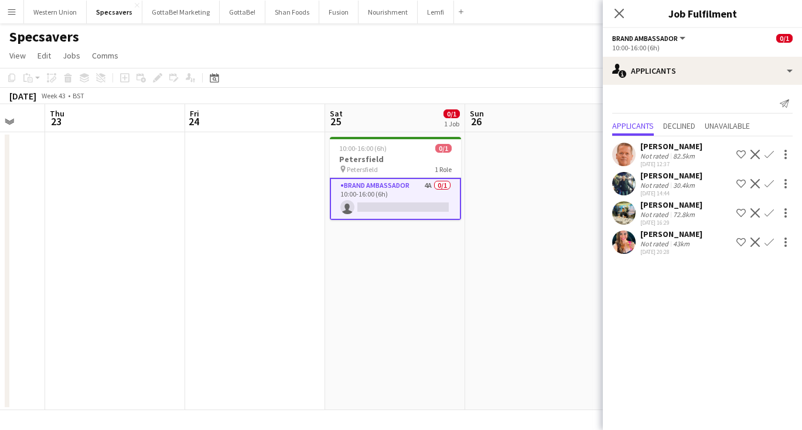
click at [772, 151] on app-icon "Confirm" at bounding box center [768, 154] width 9 height 9
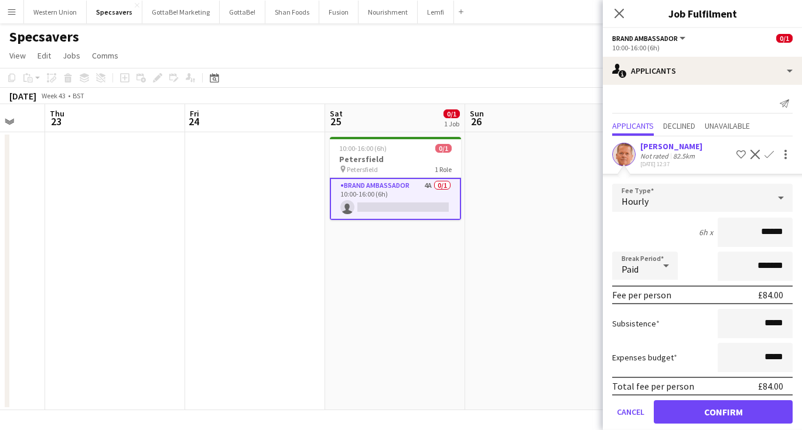
click at [713, 405] on button "Confirm" at bounding box center [723, 412] width 139 height 23
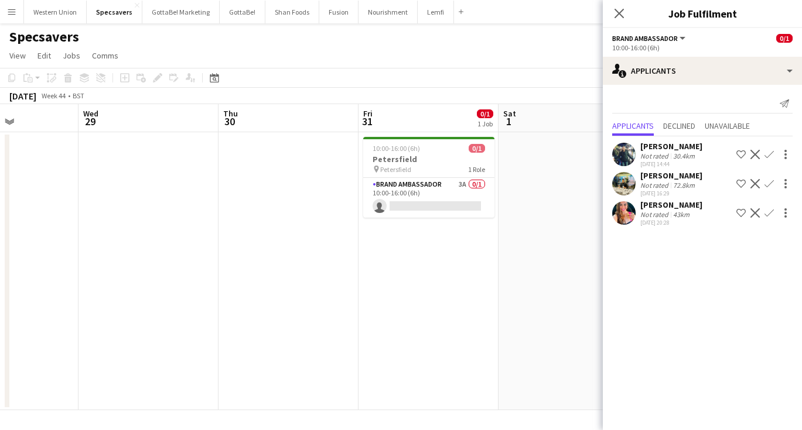
scroll to position [0, 383]
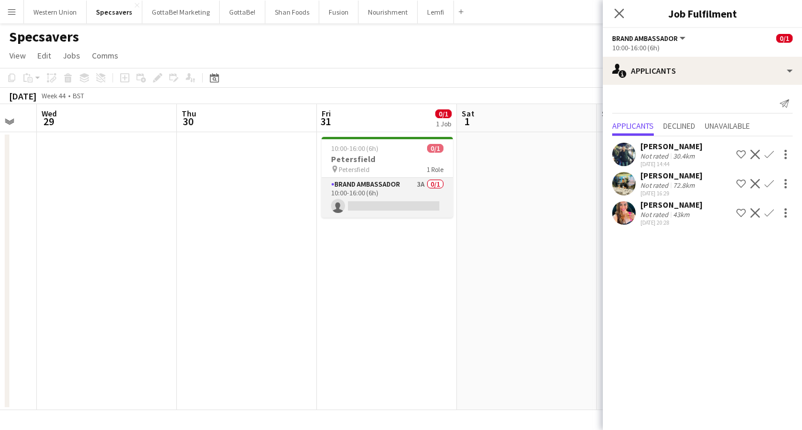
click at [361, 194] on app-card-role "Brand Ambassador 3A 0/1 10:00-16:00 (6h) single-neutral-actions" at bounding box center [386, 198] width 131 height 40
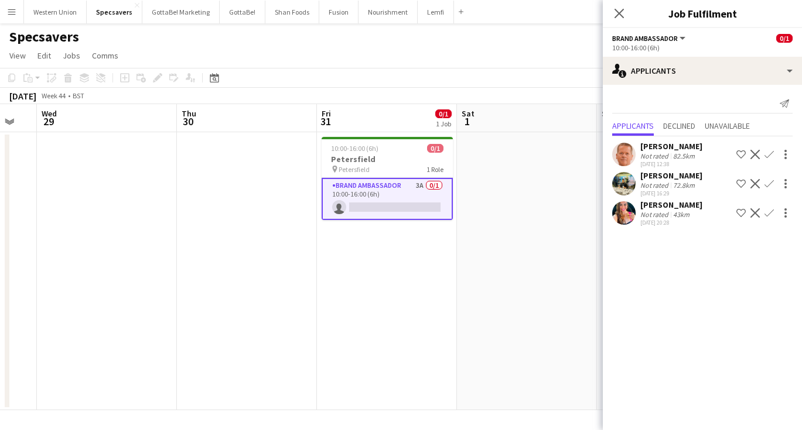
click at [769, 150] on app-icon "Confirm" at bounding box center [768, 154] width 9 height 9
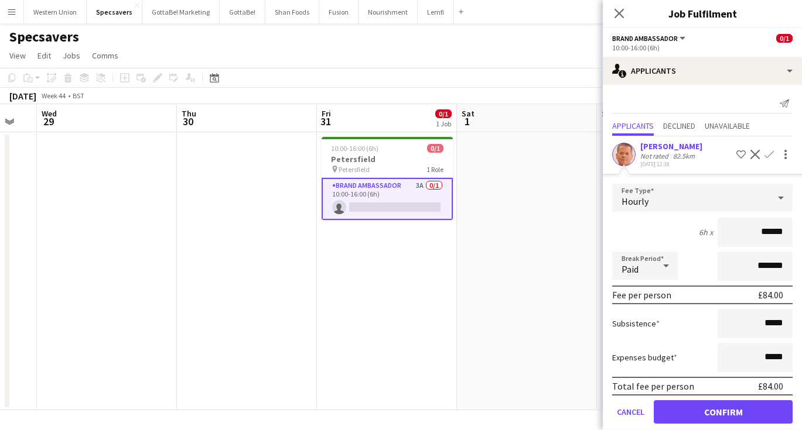
click at [743, 410] on button "Confirm" at bounding box center [723, 412] width 139 height 23
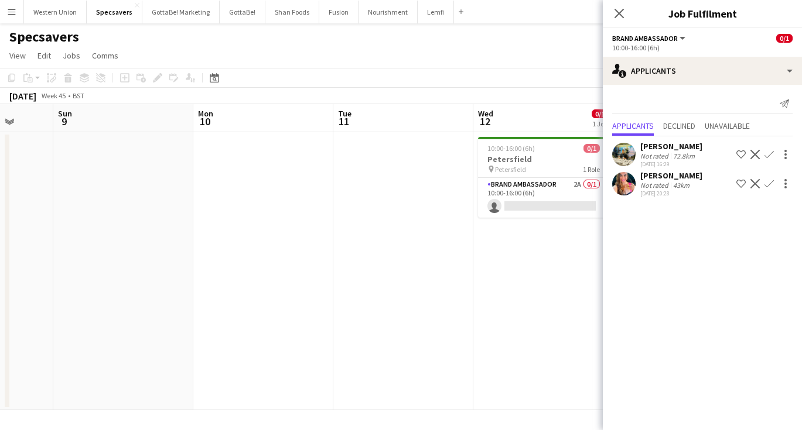
scroll to position [0, 368]
click at [531, 187] on app-card-role "Brand Ambassador 2A 0/1 10:00-16:00 (6h) single-neutral-actions" at bounding box center [541, 198] width 131 height 40
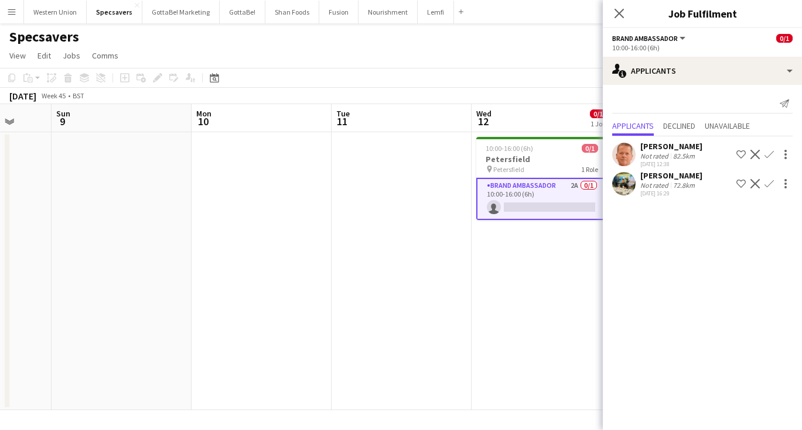
click at [768, 154] on app-icon "Confirm" at bounding box center [768, 154] width 9 height 9
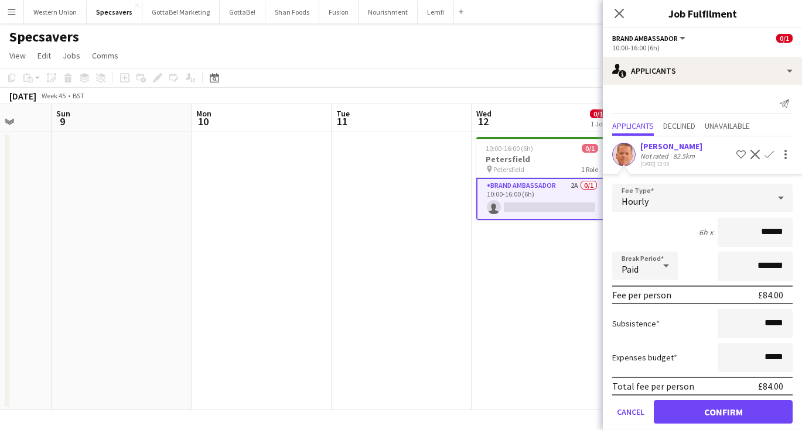
click at [710, 409] on button "Confirm" at bounding box center [723, 412] width 139 height 23
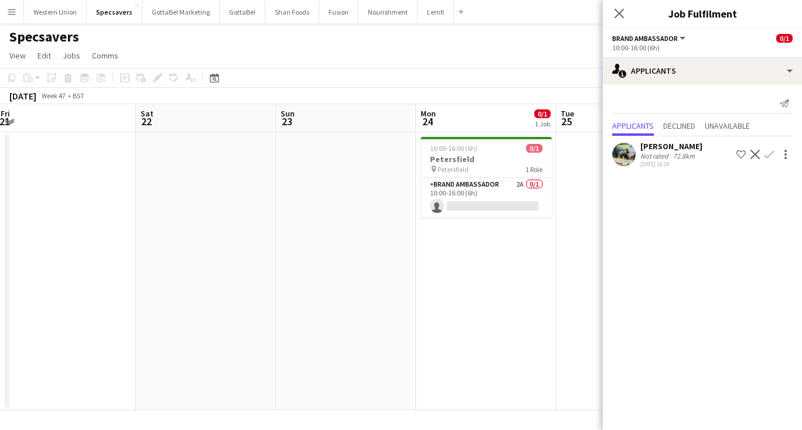
scroll to position [0, 431]
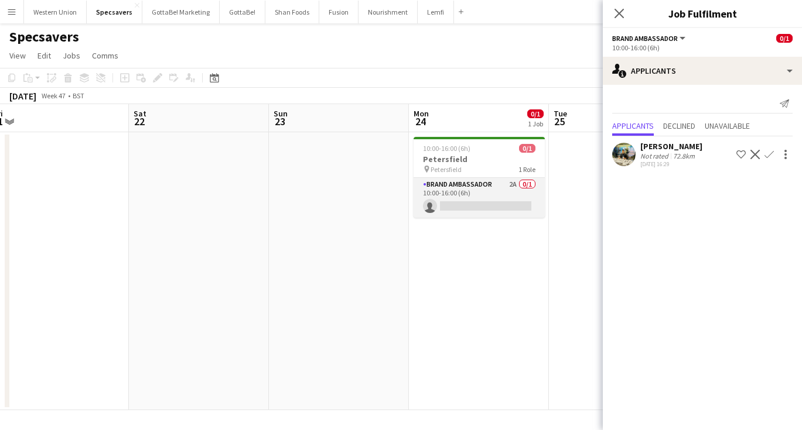
click at [464, 201] on app-card-role "Brand Ambassador 2A 0/1 10:00-16:00 (6h) single-neutral-actions" at bounding box center [478, 198] width 131 height 40
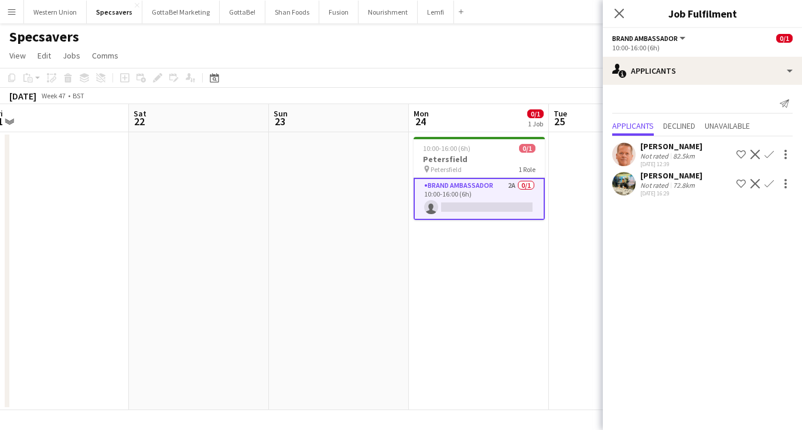
click at [768, 152] on app-icon "Confirm" at bounding box center [768, 154] width 9 height 9
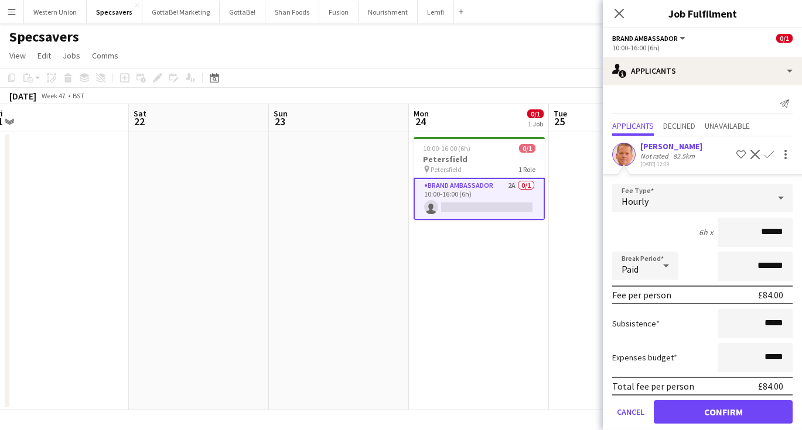
click at [728, 408] on button "Confirm" at bounding box center [723, 412] width 139 height 23
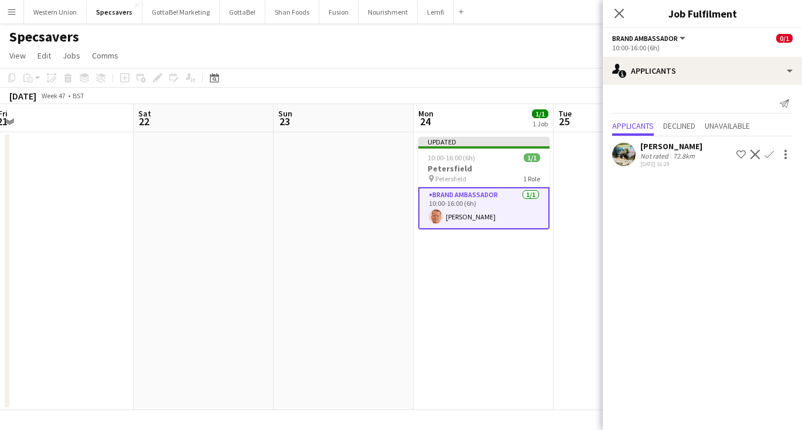
scroll to position [0, 430]
click at [470, 282] on app-date-cell "Updated 10:00-16:00 (6h) 1/1 [GEOGRAPHIC_DATA] pin Petersfield 1 Role Brand Amb…" at bounding box center [480, 271] width 140 height 278
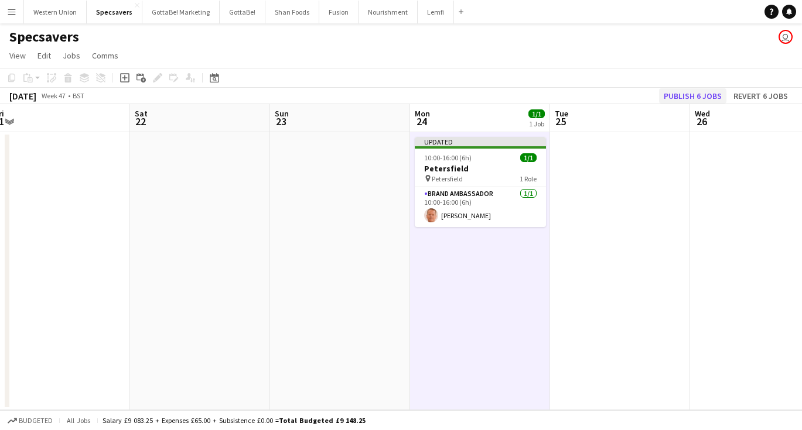
click at [696, 96] on button "Publish 6 jobs" at bounding box center [692, 95] width 67 height 15
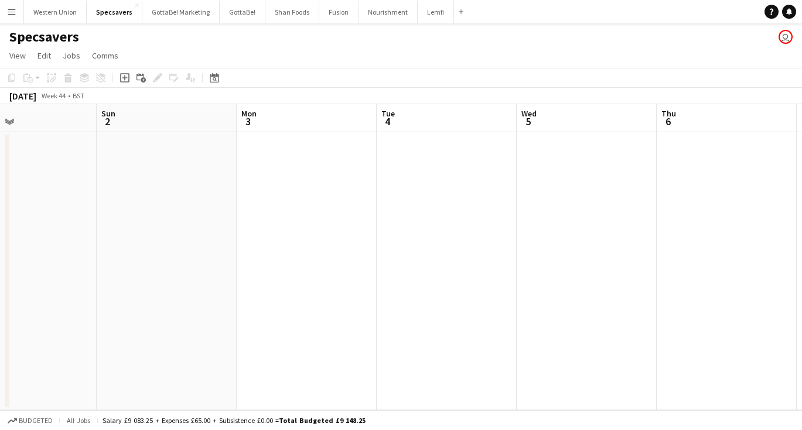
scroll to position [0, 307]
click at [68, 14] on button "Western Union Close" at bounding box center [55, 12] width 63 height 23
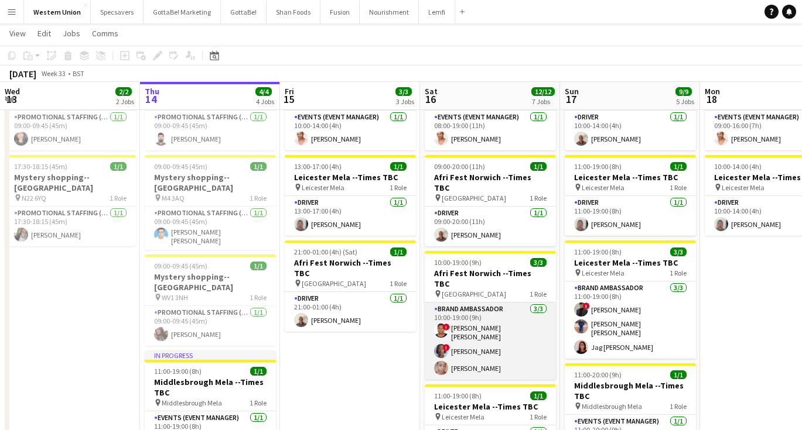
scroll to position [77, 0]
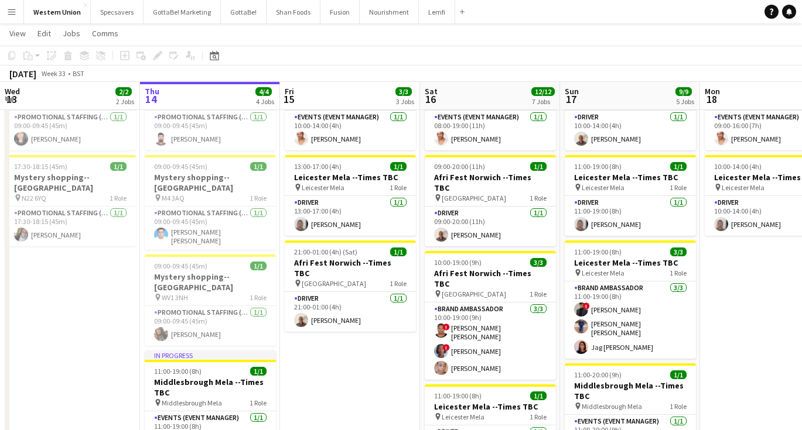
click at [13, 15] on app-icon "Menu" at bounding box center [11, 11] width 9 height 9
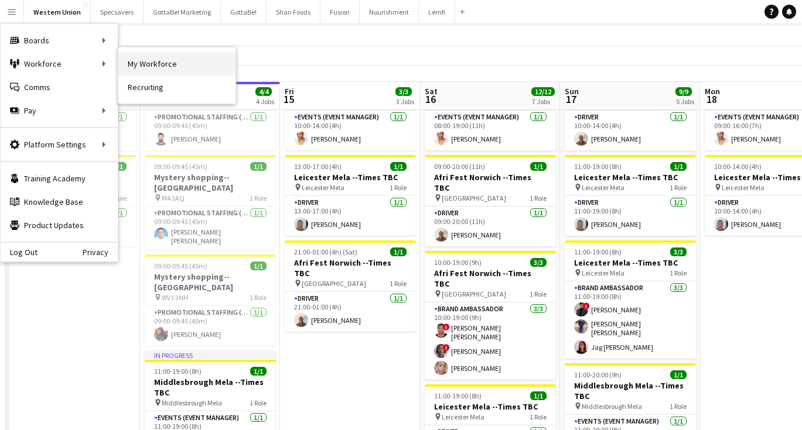
click at [168, 63] on link "My Workforce" at bounding box center [176, 63] width 117 height 23
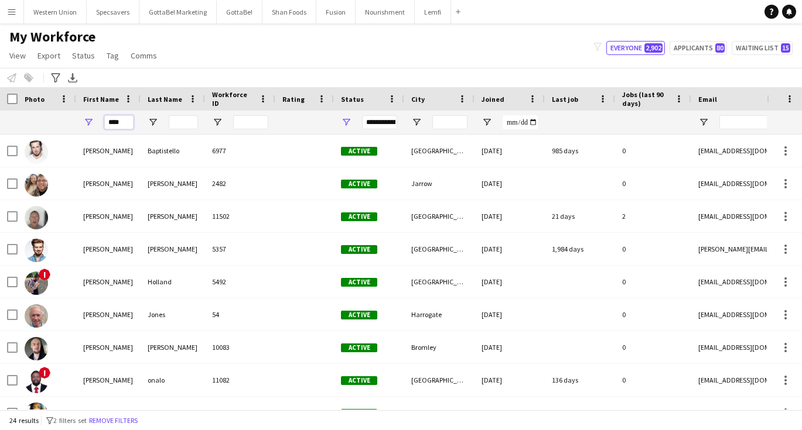
click at [114, 121] on input "****" at bounding box center [118, 122] width 29 height 14
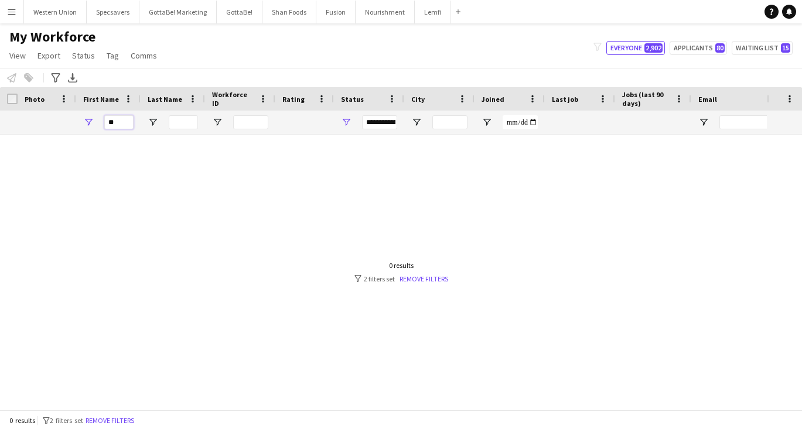
type input "*"
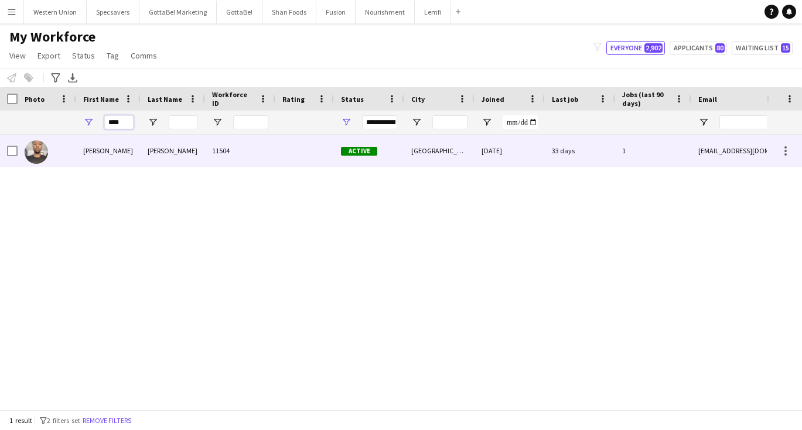
type input "****"
click at [112, 154] on div "[PERSON_NAME]" at bounding box center [108, 151] width 64 height 32
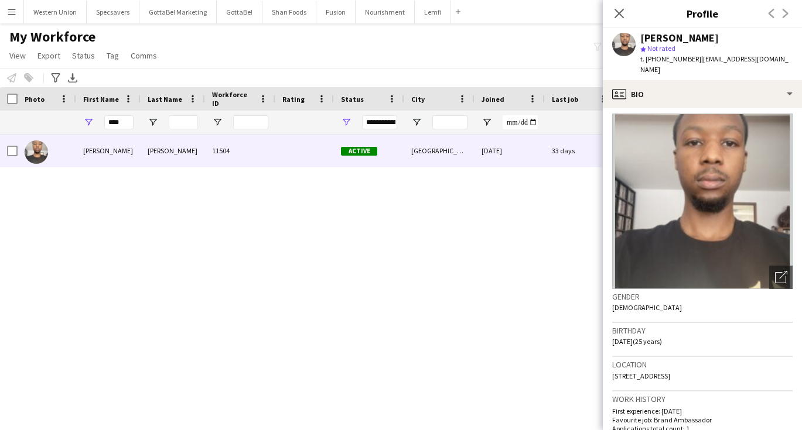
scroll to position [5, 0]
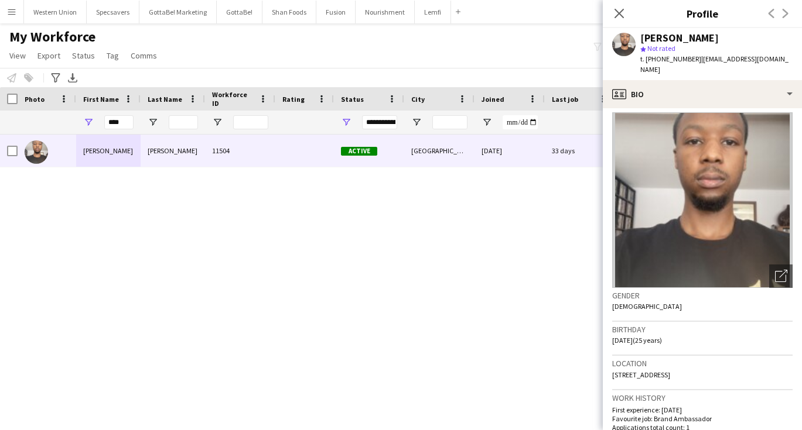
drag, startPoint x: 724, startPoint y: 361, endPoint x: 579, endPoint y: 358, distance: 145.3
click at [611, 364] on app-crew-profile-bio "Open photos pop-in Gender [DEMOGRAPHIC_DATA] Birthday [DEMOGRAPHIC_DATA] (25 ye…" at bounding box center [702, 269] width 199 height 322
copy span "[STREET_ADDRESS]"
click at [39, 13] on button "Western Union Close" at bounding box center [55, 12] width 63 height 23
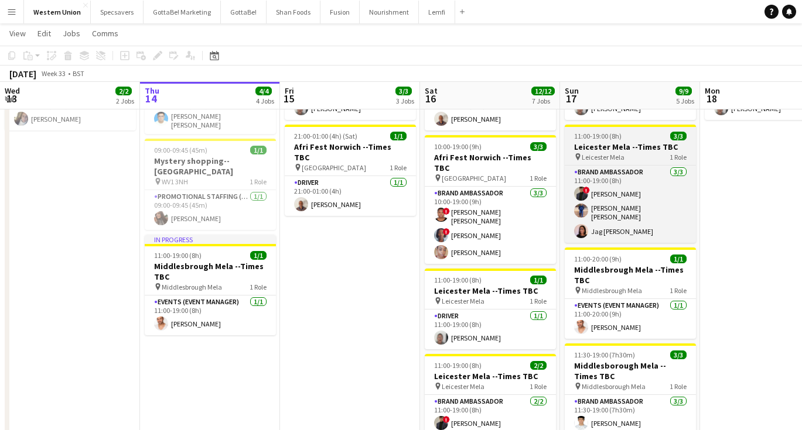
scroll to position [192, 0]
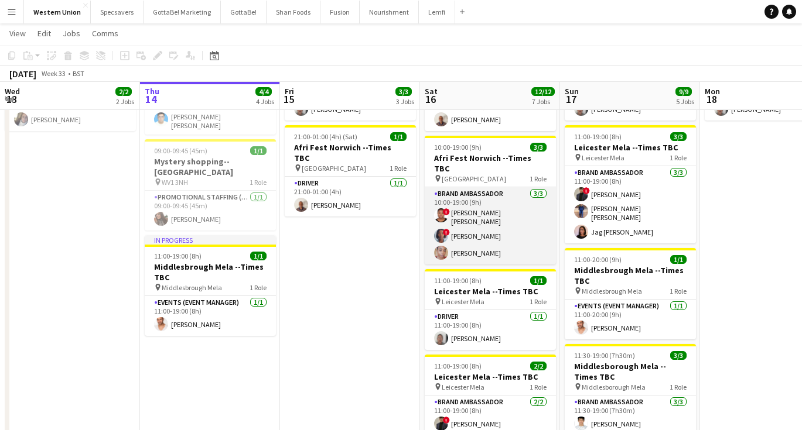
click at [485, 197] on app-card-role "Brand Ambassador [DATE] 10:00-19:00 (9h) ! Abiola [PERSON_NAME] ! [PERSON_NAME]…" at bounding box center [490, 225] width 131 height 77
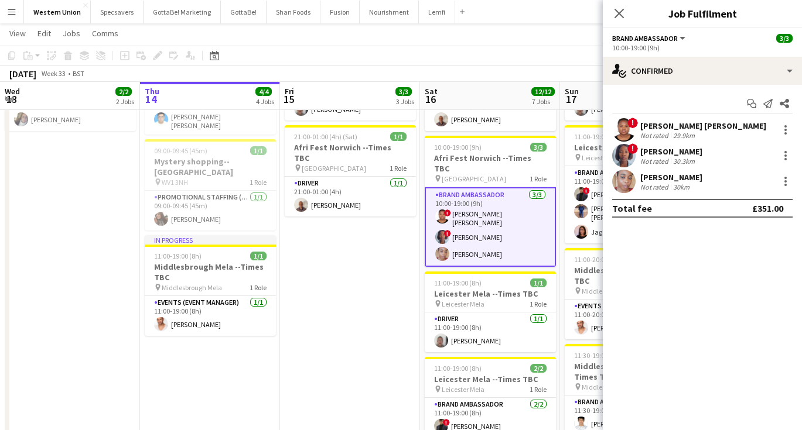
click at [729, 126] on div "! [PERSON_NAME] [PERSON_NAME] Not rated 29.9km" at bounding box center [702, 129] width 199 height 23
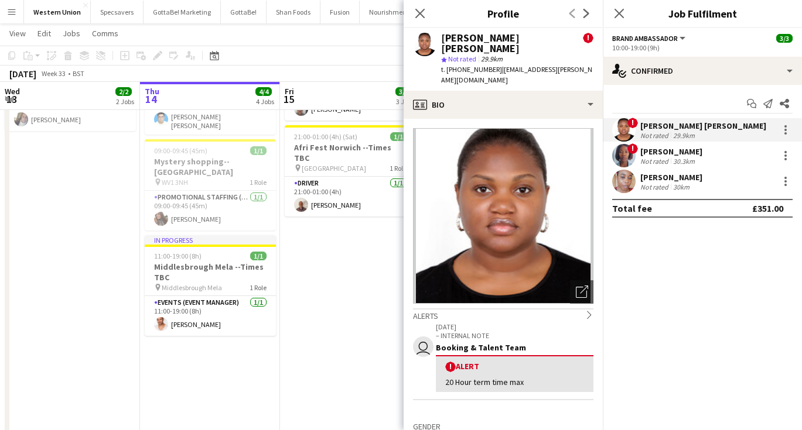
scroll to position [0, 0]
drag, startPoint x: 442, startPoint y: 36, endPoint x: 547, endPoint y: 40, distance: 105.5
click at [548, 40] on div "[PERSON_NAME] [PERSON_NAME]" at bounding box center [512, 43] width 142 height 21
copy div "[PERSON_NAME] [PERSON_NAME]"
drag, startPoint x: 492, startPoint y: 59, endPoint x: 458, endPoint y: 59, distance: 34.0
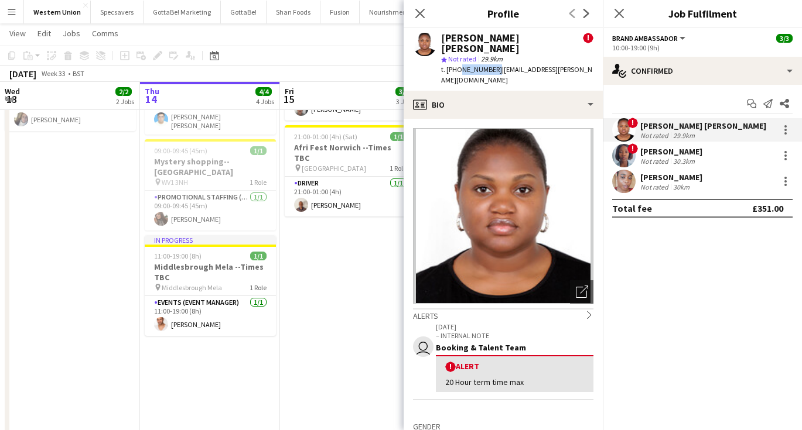
click at [458, 65] on span "t. [PHONE_NUMBER]" at bounding box center [471, 69] width 61 height 9
copy span "7879192032"
click at [656, 160] on div "Not rated" at bounding box center [655, 161] width 30 height 9
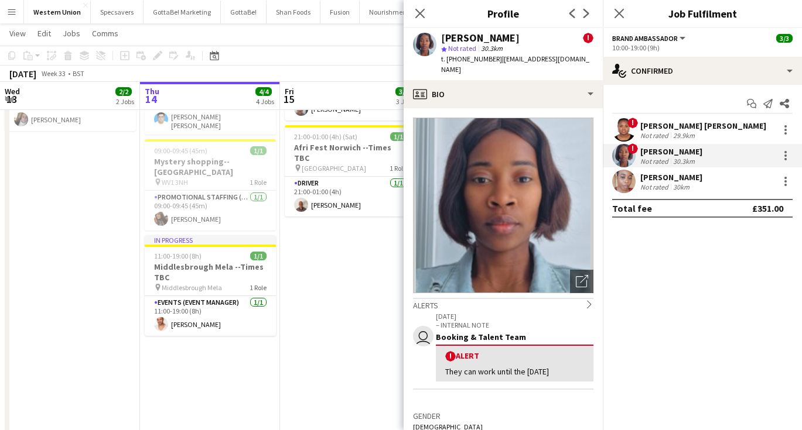
drag, startPoint x: 442, startPoint y: 36, endPoint x: 516, endPoint y: 39, distance: 75.0
click at [516, 39] on div "[PERSON_NAME]" at bounding box center [480, 38] width 78 height 11
copy div "[PERSON_NAME]"
drag, startPoint x: 491, startPoint y: 58, endPoint x: 457, endPoint y: 59, distance: 33.4
click at [457, 59] on span "t. [PHONE_NUMBER]" at bounding box center [471, 58] width 61 height 9
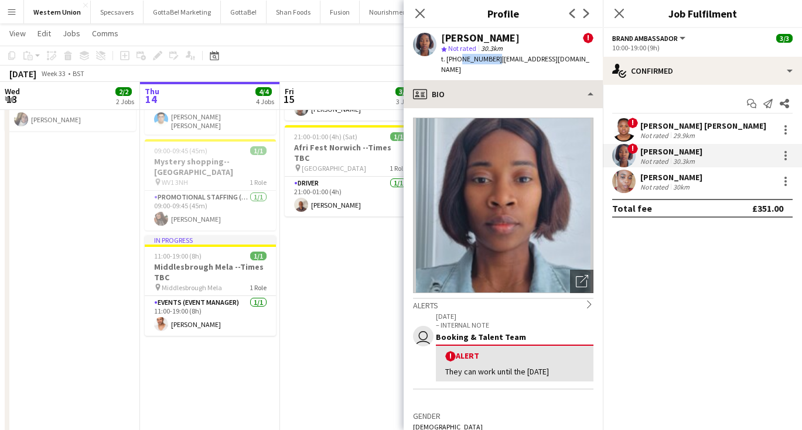
copy span "7780054222"
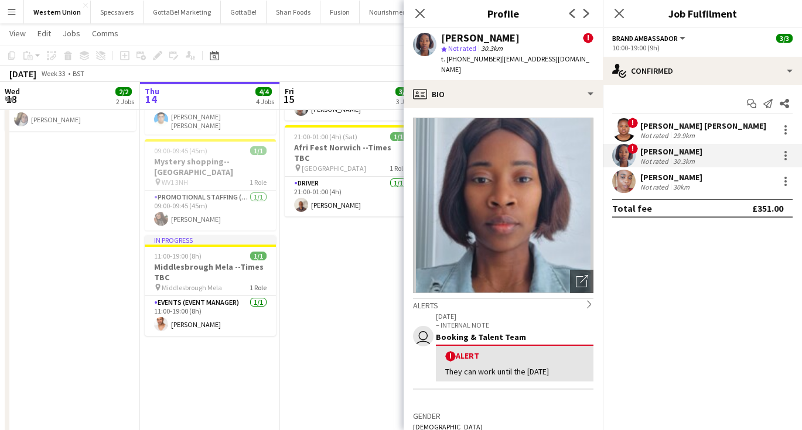
click at [658, 175] on div "[PERSON_NAME]" at bounding box center [671, 177] width 62 height 11
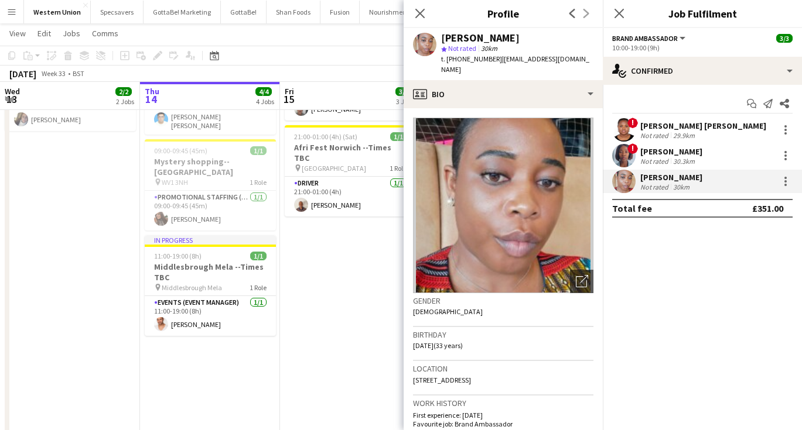
drag, startPoint x: 508, startPoint y: 39, endPoint x: 442, endPoint y: 37, distance: 65.6
click at [442, 37] on div "[PERSON_NAME]" at bounding box center [480, 38] width 78 height 11
copy div "[PERSON_NAME]"
drag, startPoint x: 494, startPoint y: 59, endPoint x: 459, endPoint y: 61, distance: 35.8
click at [459, 61] on span "t. [PHONE_NUMBER]" at bounding box center [471, 58] width 61 height 9
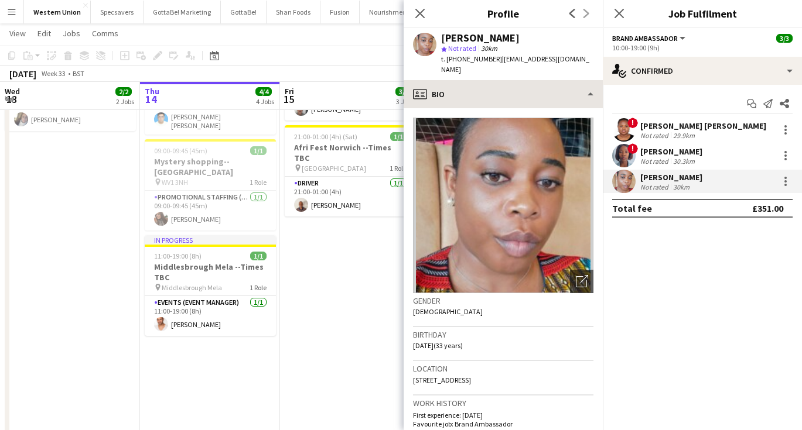
copy span "07864398261"
